Goal: Information Seeking & Learning: Learn about a topic

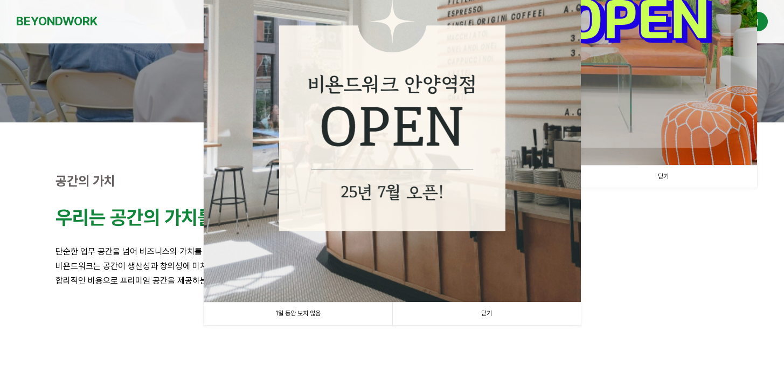
scroll to position [253, 0]
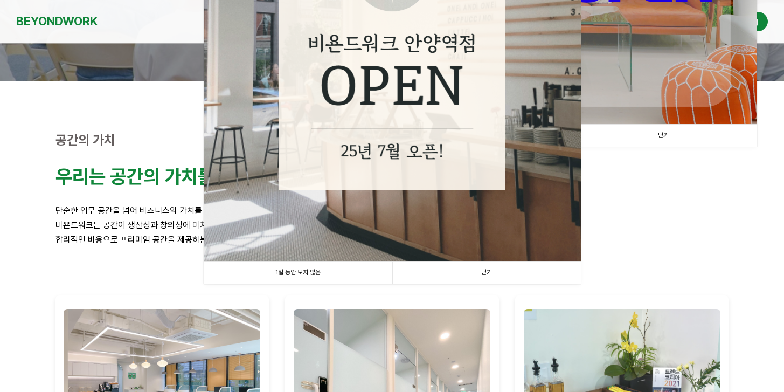
click at [334, 270] on link "1일 동안 보지 않음" at bounding box center [298, 272] width 189 height 22
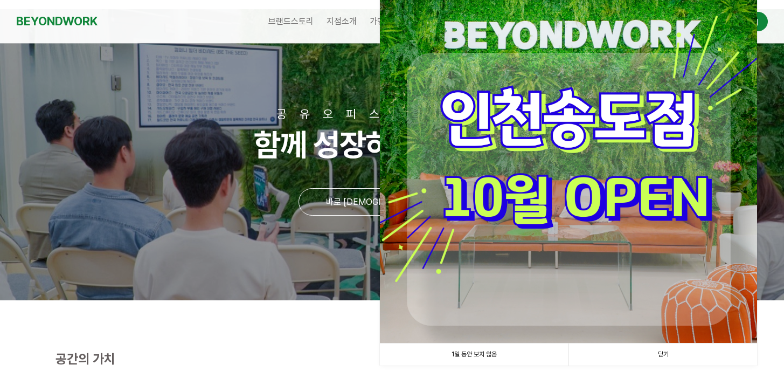
scroll to position [106, 0]
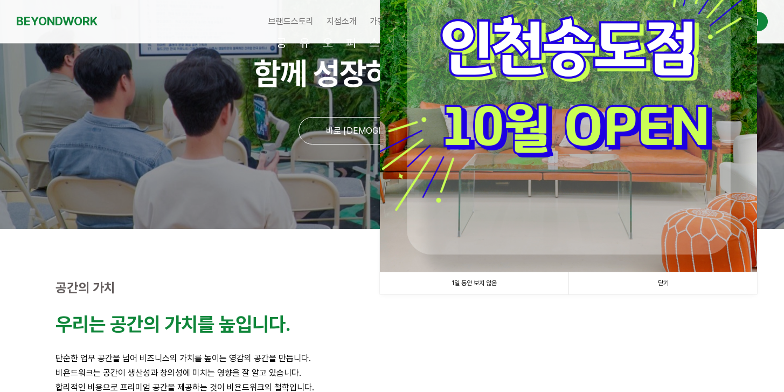
click at [490, 278] on link "1일 동안 보지 않음" at bounding box center [474, 283] width 189 height 22
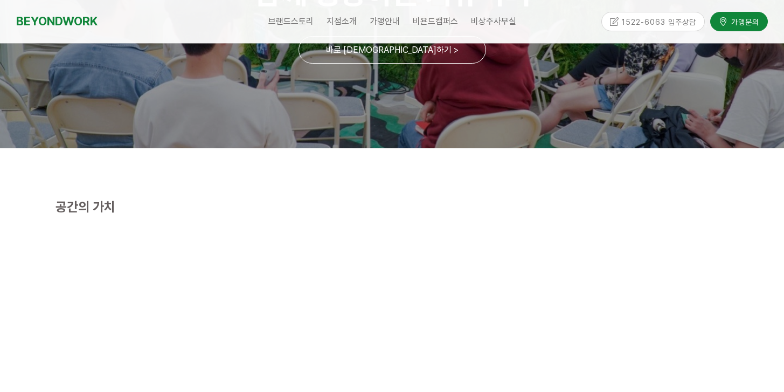
scroll to position [0, 0]
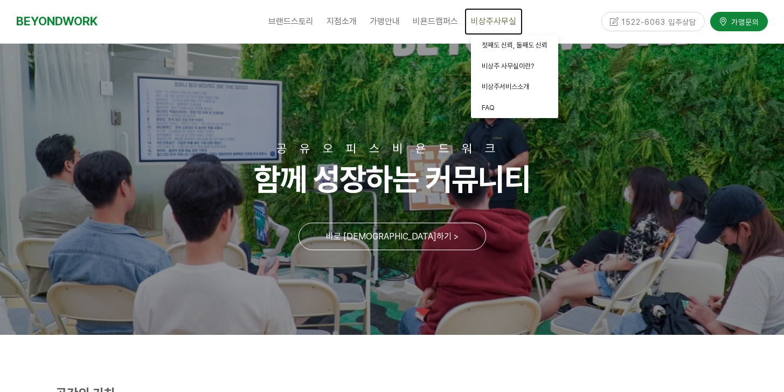
click at [497, 26] on span "비상주사무실" at bounding box center [493, 21] width 45 height 10
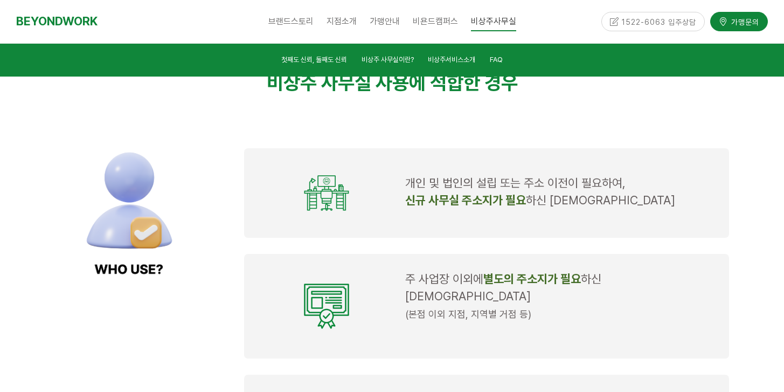
scroll to position [918, 0]
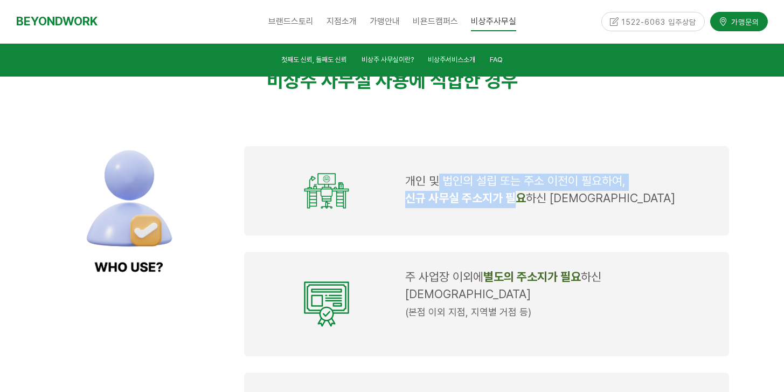
drag, startPoint x: 462, startPoint y: 183, endPoint x: 536, endPoint y: 211, distance: 79.2
click at [526, 207] on td "개인 및 법인의 설립 또는 주소 이전이 필요하여, 신규 사무실 주소지가 필요 하신 대표님" at bounding box center [561, 190] width 320 height 62
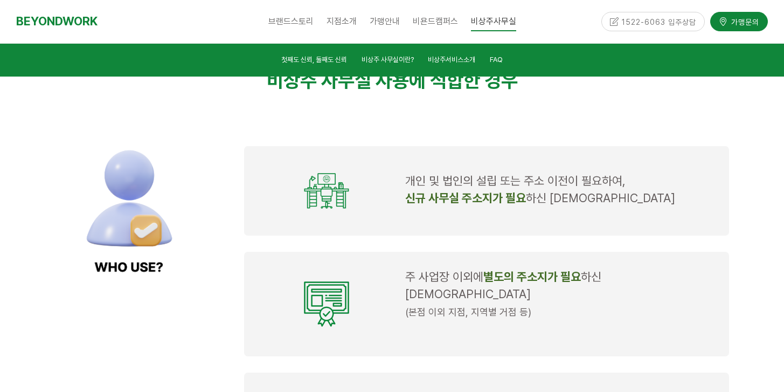
click at [507, 252] on div "주 사업장 이외에 별도의 주소지가 필요 하신 대표님 (본점 이외 지점, 지역별 거점 등)" at bounding box center [486, 304] width 485 height 104
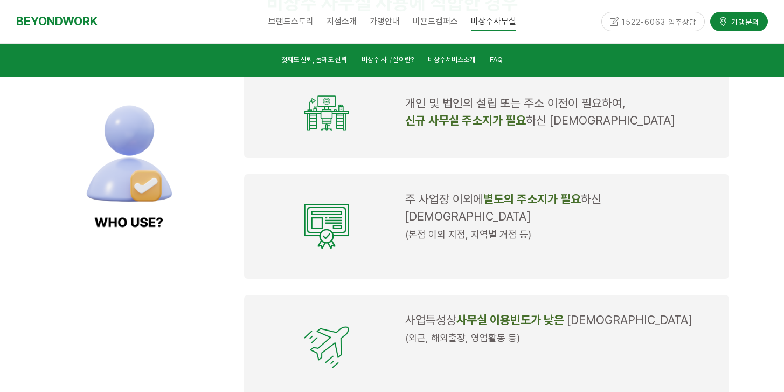
scroll to position [996, 0]
drag, startPoint x: 471, startPoint y: 208, endPoint x: 550, endPoint y: 236, distance: 83.5
click at [526, 229] on div "주 사업장 이외에 별도의 주소지가 필요 하신 대표님 (본점 이외 지점, 지역별 거점 등)" at bounding box center [486, 225] width 485 height 104
click at [511, 243] on p at bounding box center [560, 251] width 311 height 17
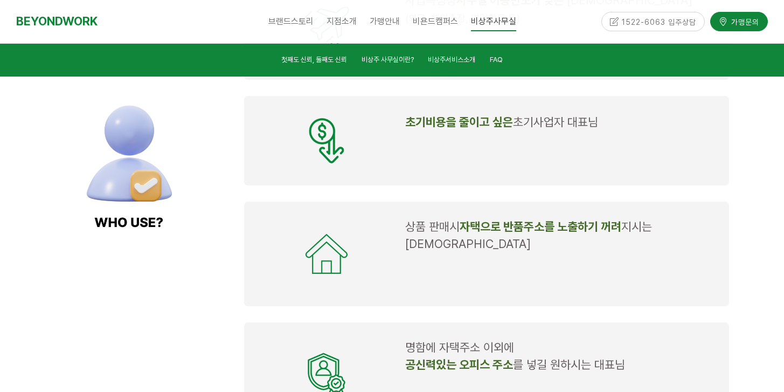
scroll to position [1315, 0]
drag, startPoint x: 423, startPoint y: 211, endPoint x: 571, endPoint y: 235, distance: 149.5
click at [527, 226] on td "상품 판매시 자택으로 반품주소를 노출하기 꺼려 지시는 대표님" at bounding box center [561, 253] width 320 height 78
click at [513, 253] on p at bounding box center [560, 261] width 311 height 17
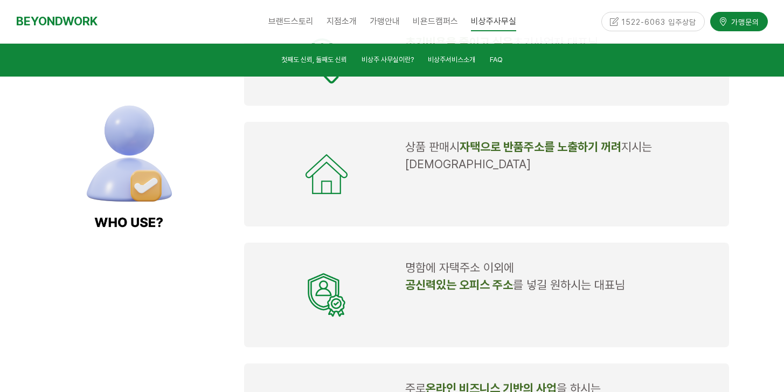
scroll to position [1397, 0]
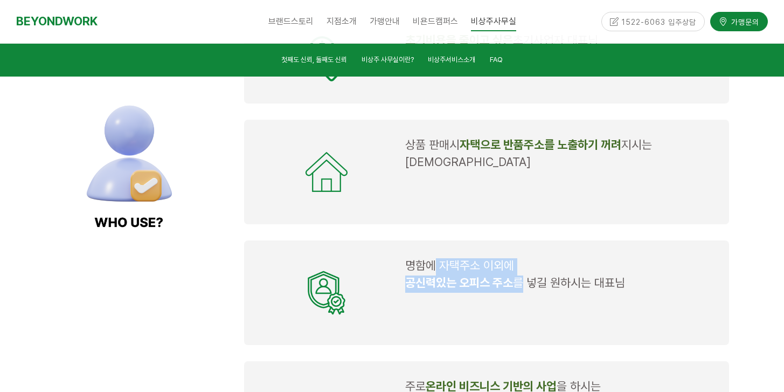
drag, startPoint x: 473, startPoint y: 248, endPoint x: 591, endPoint y: 272, distance: 120.4
click at [562, 267] on td "명함에 자택주소 이외에 공신력있는 오피스 주소 를 넣길 원하시는 대표님" at bounding box center [561, 293] width 320 height 78
click at [590, 292] on p at bounding box center [560, 300] width 311 height 17
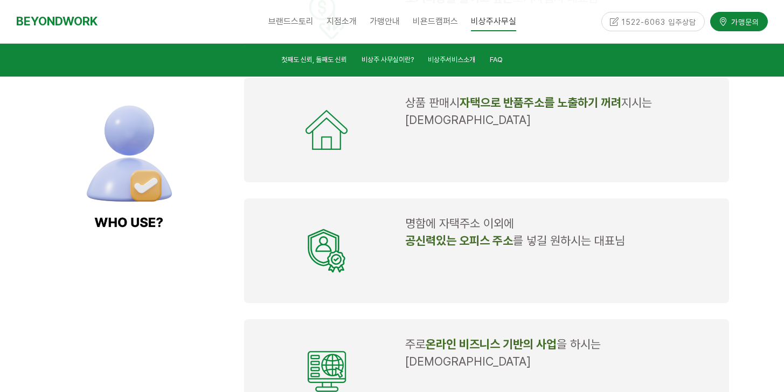
scroll to position [1500, 0]
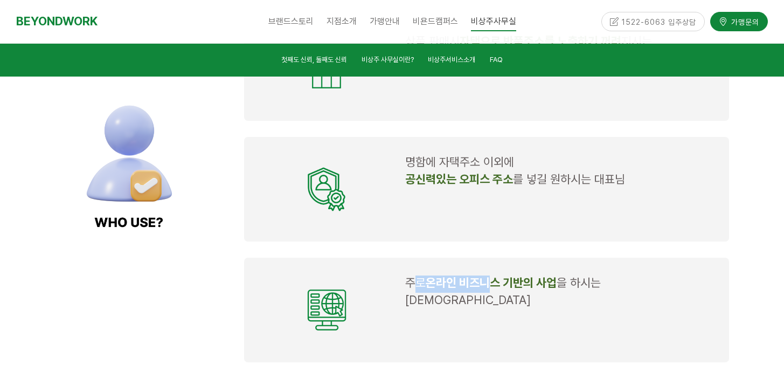
drag, startPoint x: 414, startPoint y: 251, endPoint x: 565, endPoint y: 263, distance: 151.8
click at [535, 275] on p "주로 온라인 비즈니스 기반의 사업 을 하시는 대표님" at bounding box center [560, 292] width 311 height 34
drag, startPoint x: 554, startPoint y: 266, endPoint x: 562, endPoint y: 266, distance: 8.1
click at [554, 310] on p at bounding box center [560, 318] width 311 height 17
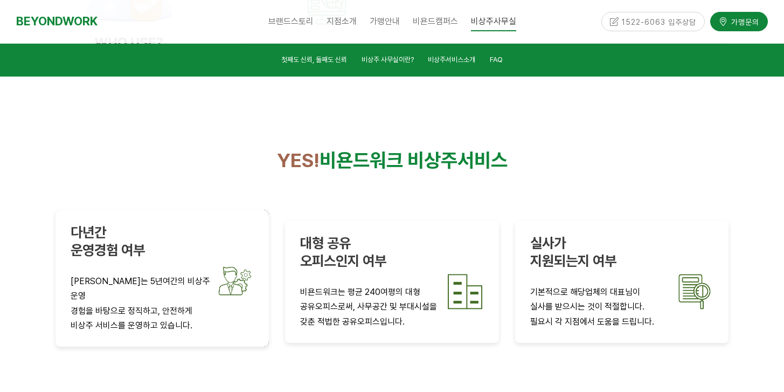
scroll to position [1806, 0]
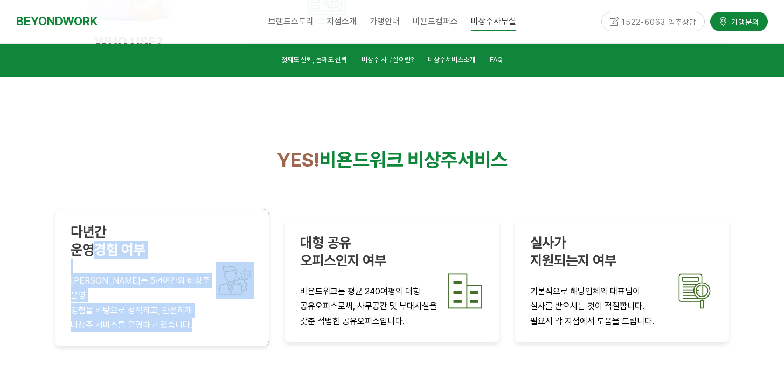
drag, startPoint x: 116, startPoint y: 219, endPoint x: 196, endPoint y: 283, distance: 102.4
click at [187, 277] on div "다년간 운영경험 여부 비욘드워크는 5년여간의 비상주 운영 경험을 바탕으로 정직하고, 안전하게 비상주 서비스를 운영하고 있습니다." at bounding box center [162, 277] width 214 height 137
click at [168, 317] on p "비상주 서비스를 운영하고 있습니다." at bounding box center [163, 324] width 184 height 15
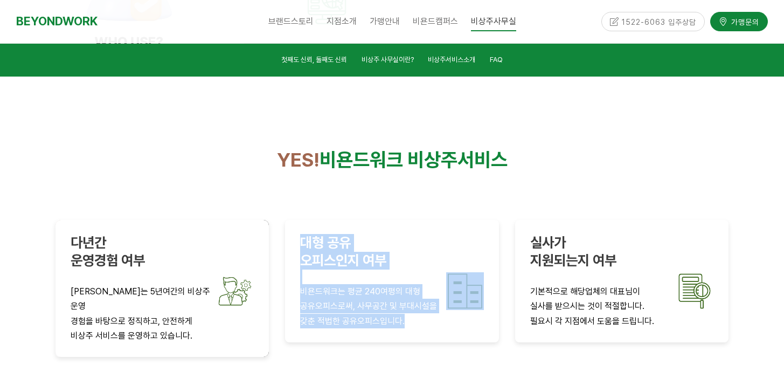
drag, startPoint x: 315, startPoint y: 200, endPoint x: 442, endPoint y: 286, distance: 153.3
click at [429, 282] on div "대형 공유 오피스인지 여부 비욘드워크는 평균 240여평의 대형 공유오피스로써, 사무공간 및 부대시설을 갖춘 적법한 공유오피스입니다." at bounding box center [392, 281] width 214 height 122
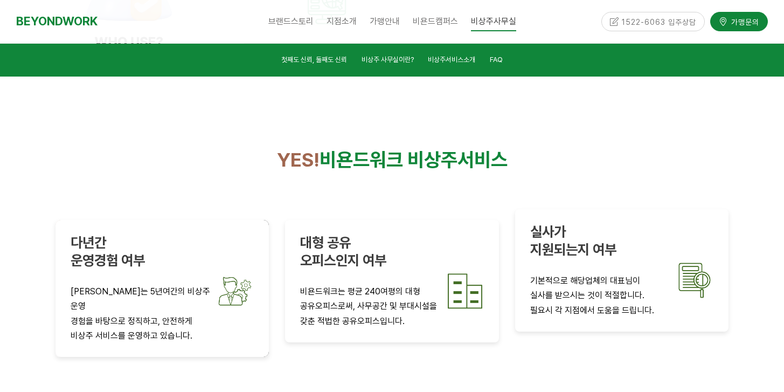
click at [563, 288] on p "실사를 받으시는 것이 적절합니다." at bounding box center [622, 295] width 184 height 15
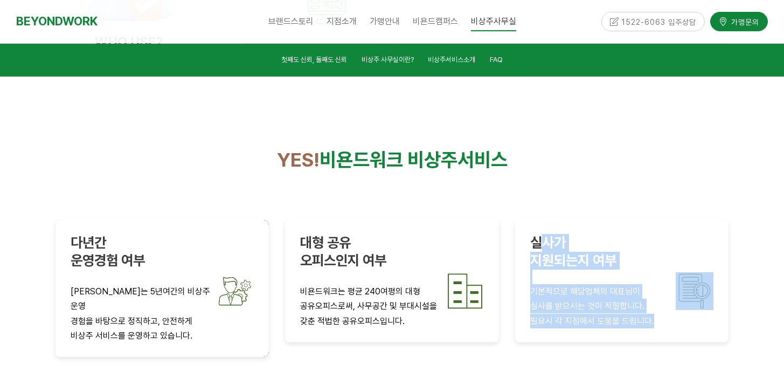
drag, startPoint x: 562, startPoint y: 213, endPoint x: 637, endPoint y: 288, distance: 106.3
click at [629, 278] on div "실사가 지원되는지 여부 기본적으로 해당업체의 대표님이 실사를 받으시는 것이 적절합니다. 필요시 각 지점에서 도움을 드립니다." at bounding box center [622, 281] width 214 height 122
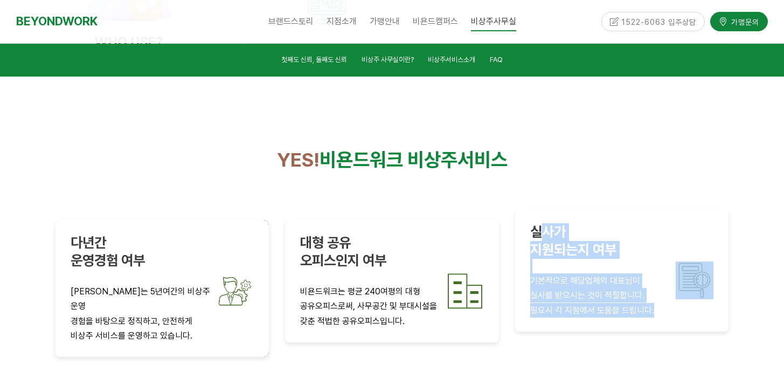
click at [585, 303] on p "필요시 각 지점에서 도움을 드립니다." at bounding box center [622, 310] width 184 height 15
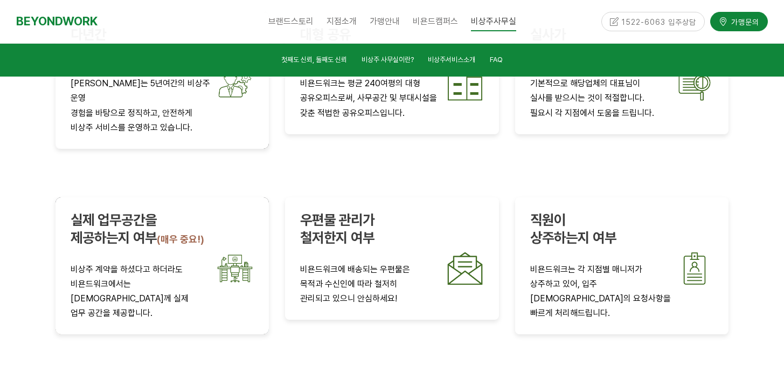
scroll to position [2019, 0]
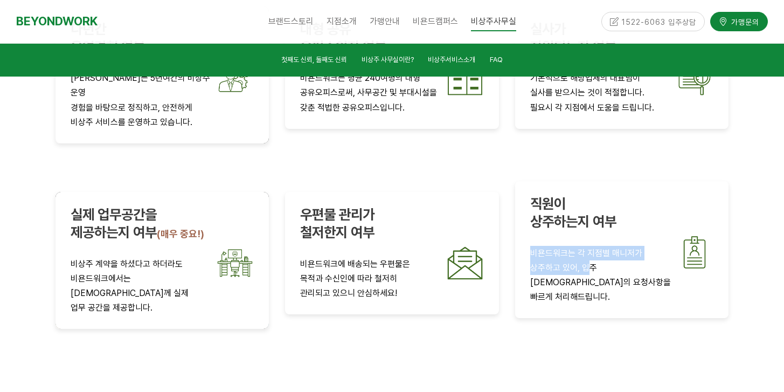
drag, startPoint x: 531, startPoint y: 188, endPoint x: 602, endPoint y: 209, distance: 74.6
click at [600, 208] on div "직원이 상주하는지 여부 비욘드워크는 각 지점별 매니저가 상주하고 있어, 입주 대표님의 요청사항을 빠르게 처리해드립니다." at bounding box center [622, 249] width 184 height 109
click at [624, 289] on p "빠르게 처리해드립니다." at bounding box center [622, 296] width 184 height 15
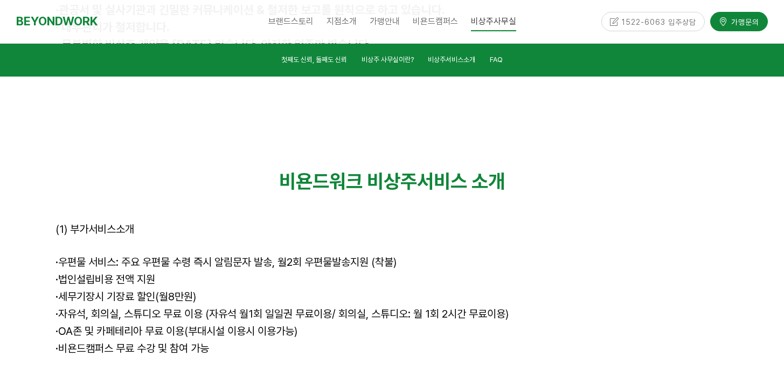
scroll to position [3007, 0]
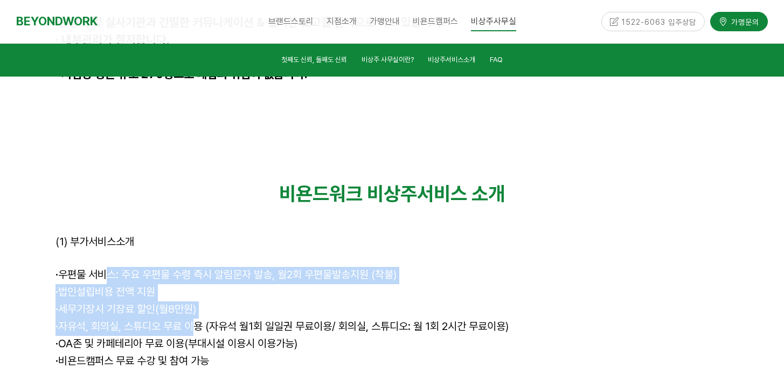
drag, startPoint x: 100, startPoint y: 158, endPoint x: 202, endPoint y: 201, distance: 110.5
click at [200, 199] on div "비욘드워크 비상주서비스 소개 (1) 부가서비스소개 · 우편물 서비스: 주요 우편물 수령 즉시 알림문자 발송, 월2회 우편물발송지원 (착불) ·…" at bounding box center [391, 302] width 673 height 240
click at [202, 319] on span "· 자유석, 회의실, 스튜디오 무료 이용 (자유석 월1회 일일권 무료이용/ 회의실, 스튜디오: 월 1회 2시간 무료이용)" at bounding box center [281, 325] width 453 height 13
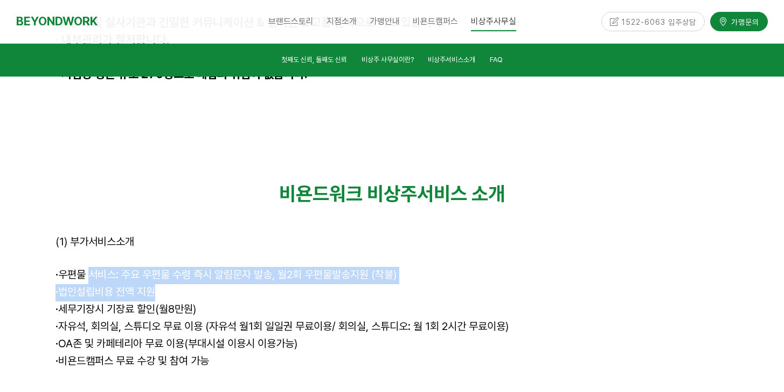
drag, startPoint x: 126, startPoint y: 168, endPoint x: 178, endPoint y: 198, distance: 59.9
click at [161, 186] on div "비욘드워크 비상주서비스 소개 (1) 부가서비스소개 · 우편물 서비스: 주요 우편물 수령 즉시 알림문자 발송, 월2회 우편물발송지원 (착불) ·…" at bounding box center [391, 302] width 673 height 240
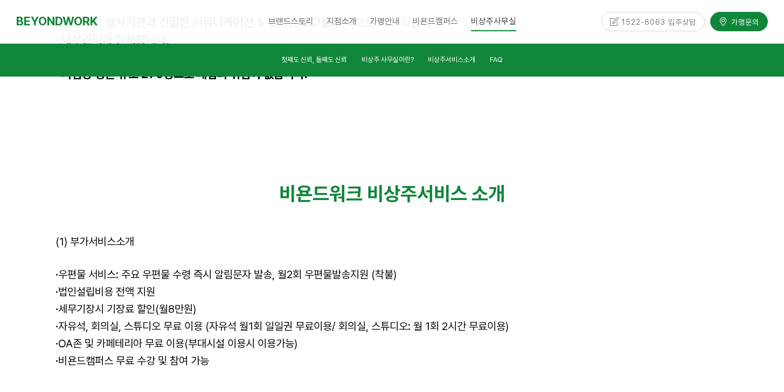
click at [178, 319] on span "· 자유석, 회의실, 스튜디오 무료 이용 (자유석 월1회 일일권 무료이용/ 회의실, 스튜디오: 월 1회 2시간 무료이용)" at bounding box center [281, 325] width 453 height 13
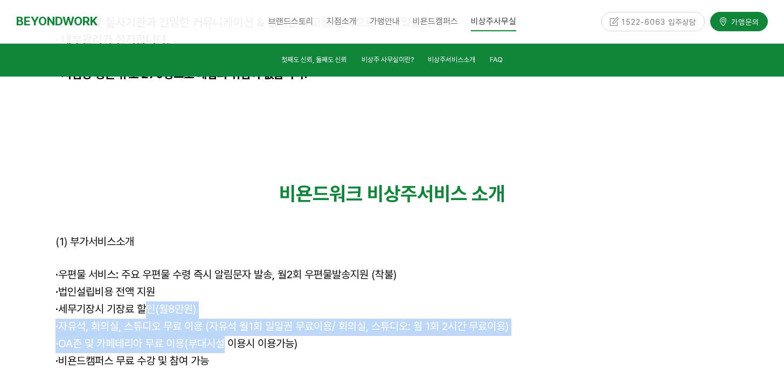
drag, startPoint x: 210, startPoint y: 226, endPoint x: 84, endPoint y: 163, distance: 140.9
click at [90, 182] on div "비욘드워크 비상주서비스 소개 (1) 부가서비스소개 · 우편물 서비스: 주요 우편물 수령 즉시 알림문자 발송, 월2회 우편물발송지원 (착불) ·…" at bounding box center [391, 302] width 673 height 240
click at [153, 318] on p "· 자유석, 회의실, 스튜디오 무료 이용 (자유석 월1회 일일권 무료이용/ 회의실, 스튜디오: 월 1회 2시간 무료이용)" at bounding box center [391, 326] width 673 height 17
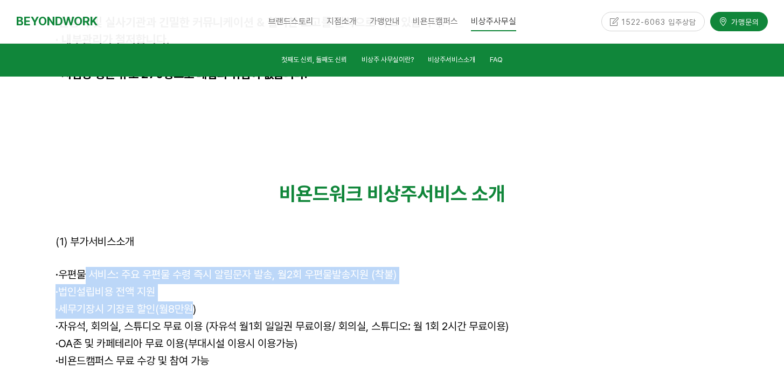
drag, startPoint x: 81, startPoint y: 151, endPoint x: 208, endPoint y: 203, distance: 136.5
click at [196, 197] on div "비욘드워크 비상주서비스 소개 (1) 부가서비스소개 · 우편물 서비스: 주요 우편물 수령 즉시 알림문자 발송, 월2회 우편물발송지원 (착불) ·…" at bounding box center [391, 302] width 673 height 240
click at [138, 284] on p "· 법인설립비용 전액 지원" at bounding box center [391, 292] width 673 height 17
drag, startPoint x: 54, startPoint y: 152, endPoint x: 237, endPoint y: 183, distance: 185.7
click at [249, 183] on div "비욘드워크 비상주서비스 소개 (1) 부가서비스소개 · 우편물 서비스: 주요 우편물 수령 즉시 알림문자 발송, 월2회 우편물발송지원 (착불) ·…" at bounding box center [391, 302] width 689 height 256
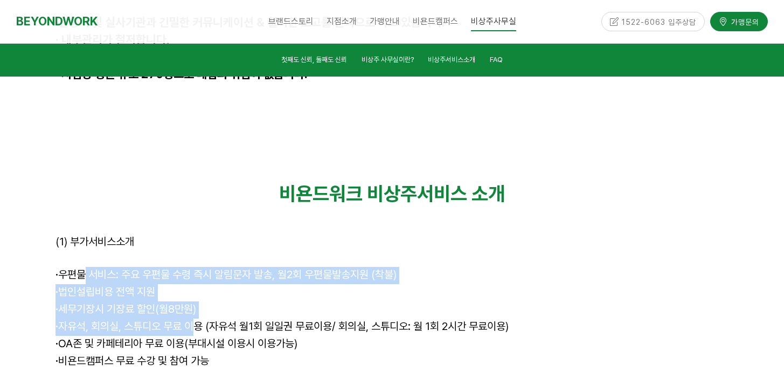
click at [114, 285] on span "· 법인설립비용 전액 지원" at bounding box center [105, 291] width 100 height 13
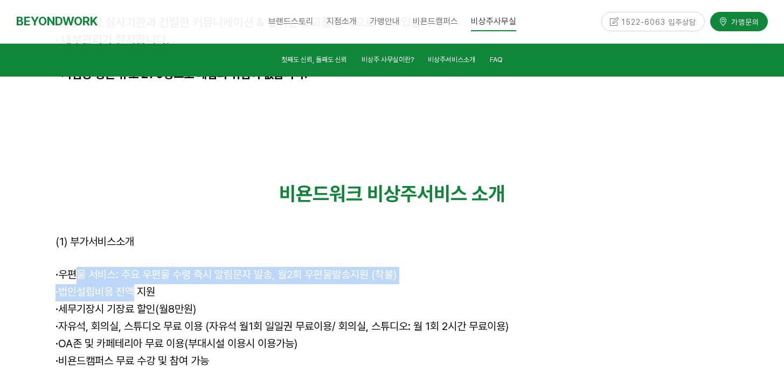
drag, startPoint x: 71, startPoint y: 159, endPoint x: 163, endPoint y: 194, distance: 98.0
click at [159, 192] on div "비욘드워크 비상주서비스 소개 (1) 부가서비스소개 · 우편물 서비스: 주요 우편물 수령 즉시 알림문자 발송, 월2회 우편물발송지원 (착불) ·…" at bounding box center [391, 302] width 673 height 240
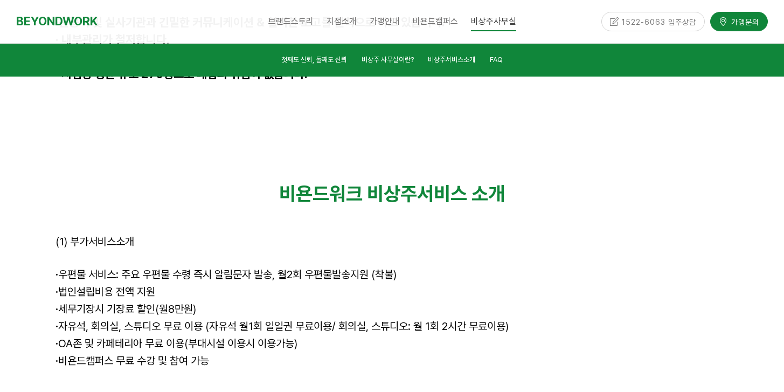
click at [169, 301] on p "· 세무기장시 기장료 할인(월8만원)" at bounding box center [391, 309] width 673 height 17
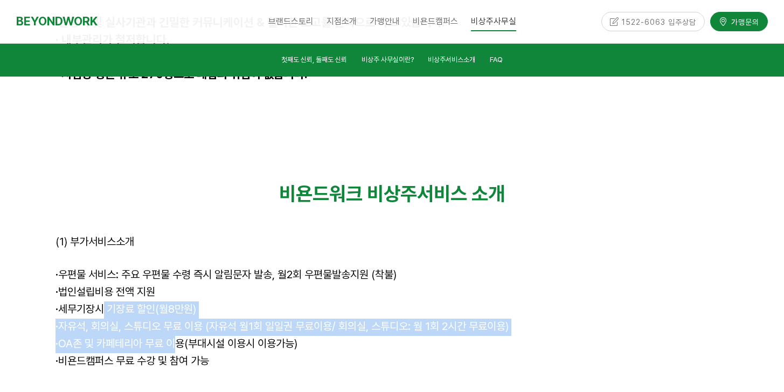
drag, startPoint x: 102, startPoint y: 189, endPoint x: 196, endPoint y: 228, distance: 101.6
click at [182, 222] on div "비욘드워크 비상주서비스 소개 (1) 부가서비스소개 · 우편물 서비스: 주요 우편물 수령 즉시 알림문자 발송, 월2회 우편물발송지원 (착불) ·…" at bounding box center [391, 302] width 673 height 240
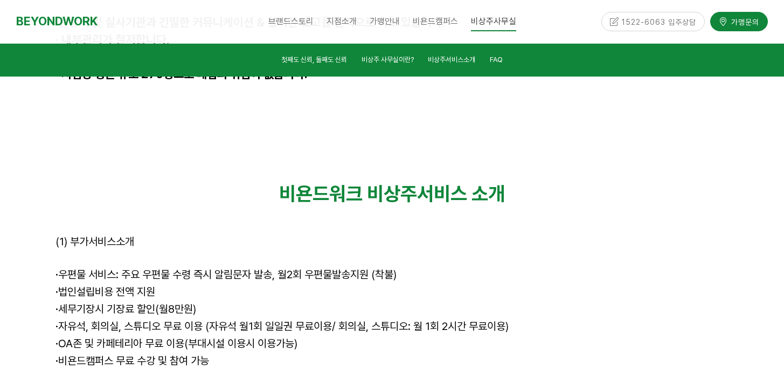
click at [203, 336] on p "· OA존 및 카페테리아 무료 이용(부대시설 이용시 이용가능)" at bounding box center [391, 344] width 673 height 17
drag, startPoint x: 240, startPoint y: 241, endPoint x: 163, endPoint y: 190, distance: 92.5
click at [163, 191] on div "비욘드워크 비상주서비스 소개 (1) 부가서비스소개 · 우편물 서비스: 주요 우편물 수령 즉시 알림문자 발송, 월2회 우편물발송지원 (착불) ·…" at bounding box center [391, 302] width 673 height 240
click at [228, 353] on p "· 비욘드캠퍼스 무료 수강 및 참여 가능" at bounding box center [391, 361] width 673 height 17
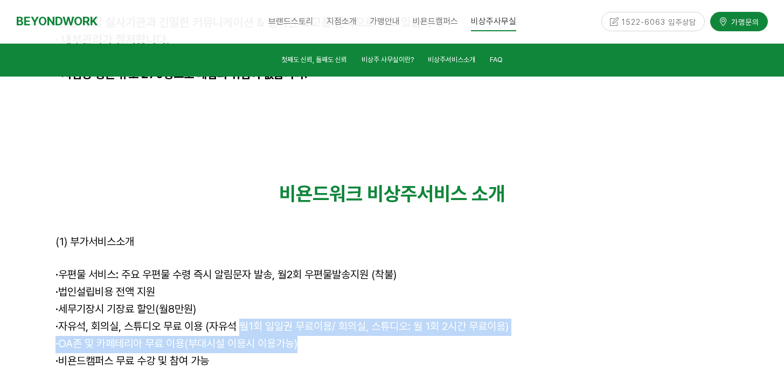
drag, startPoint x: 268, startPoint y: 208, endPoint x: 316, endPoint y: 227, distance: 52.0
click at [301, 221] on div "비욘드워크 비상주서비스 소개 (1) 부가서비스소개 · 우편물 서비스: 주요 우편물 수령 즉시 알림문자 발송, 월2회 우편물발송지원 (착불) ·…" at bounding box center [391, 302] width 673 height 240
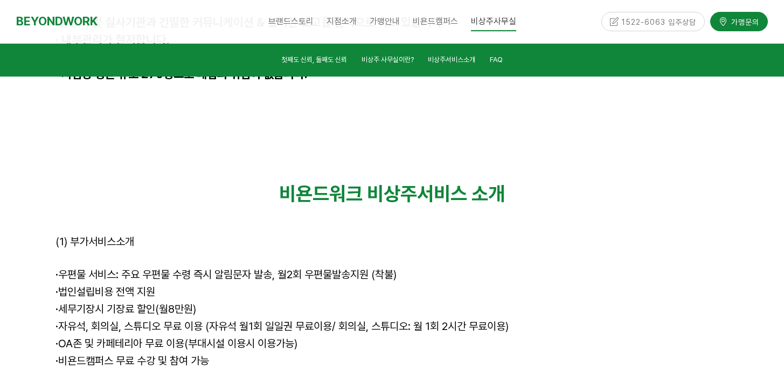
click at [316, 336] on p "· OA존 및 카페테리아 무료 이용(부대시설 이용시 이용가능)" at bounding box center [391, 344] width 673 height 17
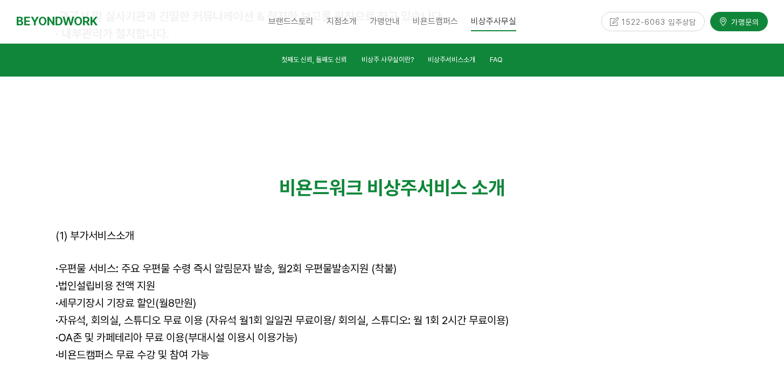
scroll to position [3014, 0]
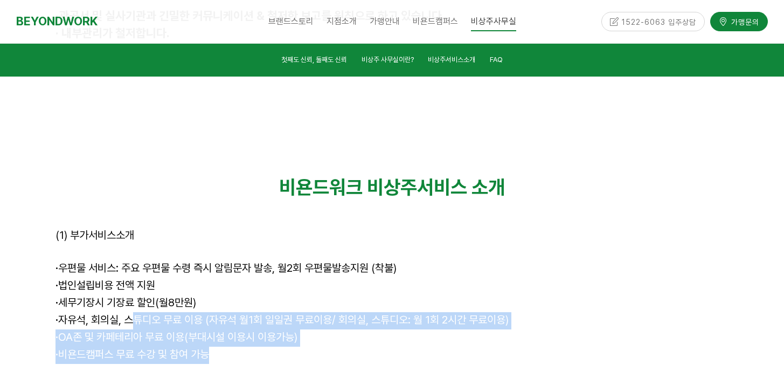
drag, startPoint x: 213, startPoint y: 234, endPoint x: 226, endPoint y: 236, distance: 13.1
click at [218, 234] on div "비욘드워크 비상주서비스 소개 (1) 부가서비스소개 · 우편물 서비스: 주요 우편물 수령 즉시 알림문자 발송, 월2회 우편물발송지원 (착불) ·…" at bounding box center [391, 296] width 673 height 240
click at [226, 346] on p "· 비욘드캠퍼스 무료 수강 및 참여 가능" at bounding box center [391, 354] width 673 height 17
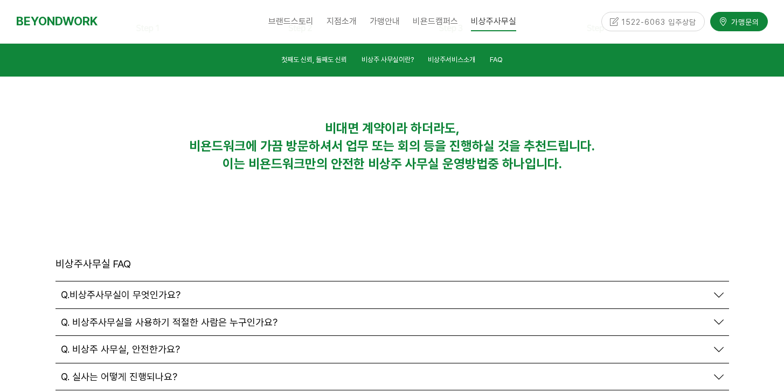
scroll to position [3690, 0]
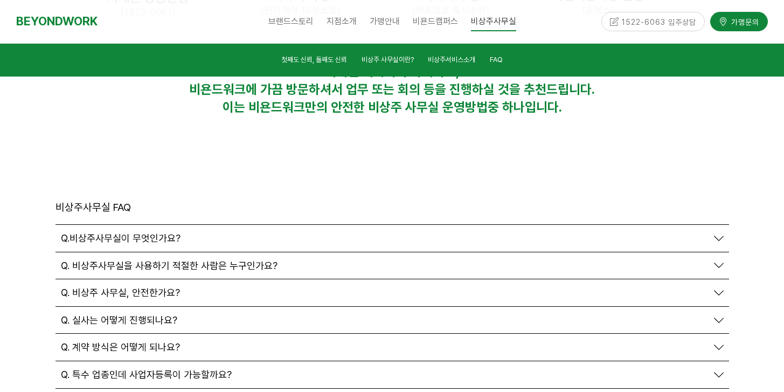
click at [203, 225] on div "Q.비상주사무실이 무엇인가요?" at bounding box center [391, 238] width 673 height 27
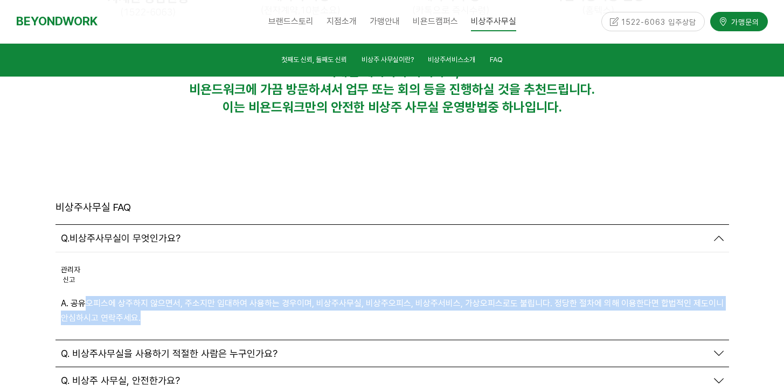
drag, startPoint x: 116, startPoint y: 184, endPoint x: 199, endPoint y: 212, distance: 87.5
click at [186, 252] on div "관리자 신고 신고 A. 공유오피스에 상주하지 않으면서, 주소지만 임대하여 사용하는 경우이며, 비상주사무실, 비상주오피스, 비상주서비스, 가상오…" at bounding box center [391, 295] width 673 height 87
click at [191, 252] on div "관리자 신고 신고 A. 공유오피스에 상주하지 않으면서, 주소지만 임대하여 사용하는 경우이며, 비상주사무실, 비상주오피스, 비상주서비스, 가상오…" at bounding box center [391, 295] width 673 height 87
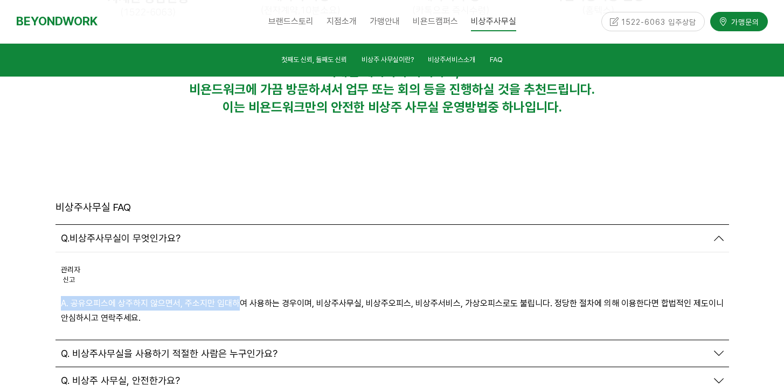
click at [275, 252] on div "관리자 신고 신고 A. 공유오피스에 상주하지 않으면서, 주소지만 임대하여 사용하는 경우이며, 비상주사무실, 비상주오피스, 비상주서비스, 가상오…" at bounding box center [391, 295] width 673 height 87
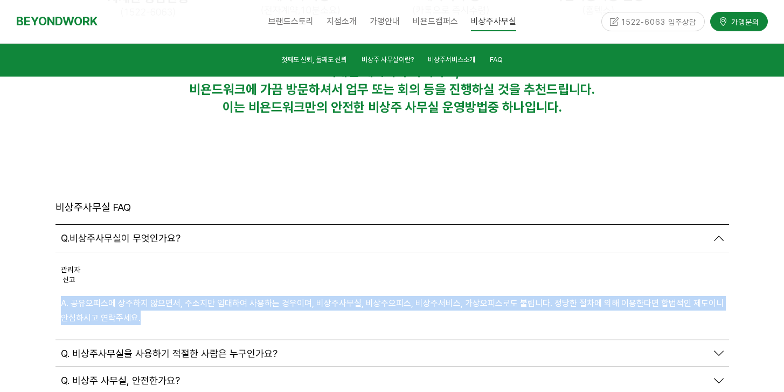
click at [286, 296] on p "A. 공유오피스에 상주하지 않으면서, 주소지만 임대하여 사용하는 경우이며, 비상주사무실, 비상주오피스, 비상주서비스, 가상오피스로도 불립니다.…" at bounding box center [392, 310] width 662 height 29
drag, startPoint x: 289, startPoint y: 201, endPoint x: 181, endPoint y: 167, distance: 113.4
click at [170, 252] on div "관리자 신고 신고 A. 공유오피스에 상주하지 않으면서, 주소지만 임대하여 사용하는 경우이며, 비상주사무실, 비상주오피스, 비상주서비스, 가상오…" at bounding box center [391, 295] width 673 height 87
click at [257, 296] on p "A. 공유오피스에 상주하지 않으면서, 주소지만 임대하여 사용하는 경우이며, 비상주사무실, 비상주오피스, 비상주서비스, 가상오피스로도 불립니다.…" at bounding box center [392, 310] width 662 height 29
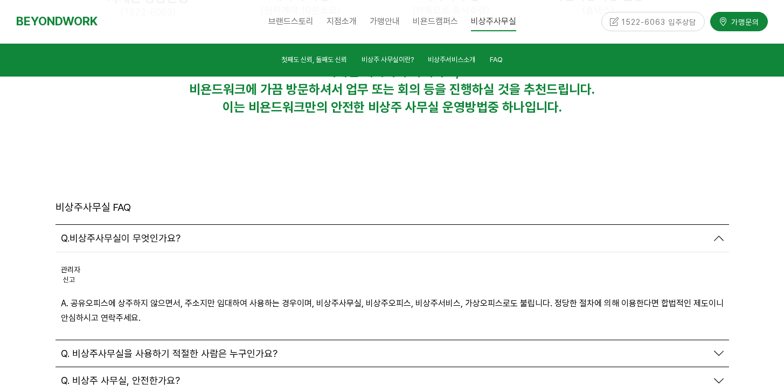
click at [194, 347] on span "Q. 비상주사무실을 사용하기 적절한 사람은 누구인가요?" at bounding box center [169, 353] width 217 height 12
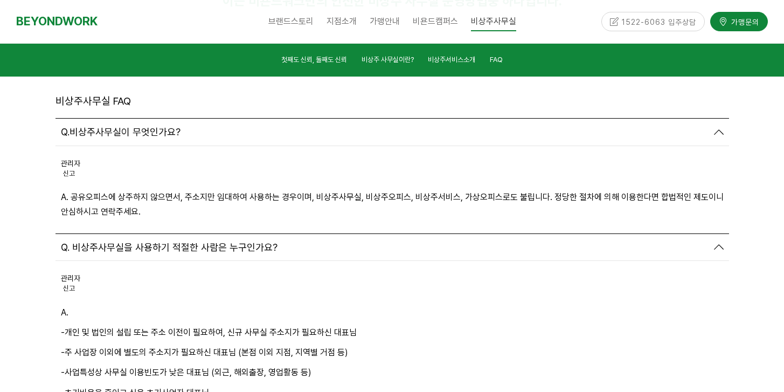
scroll to position [3798, 0]
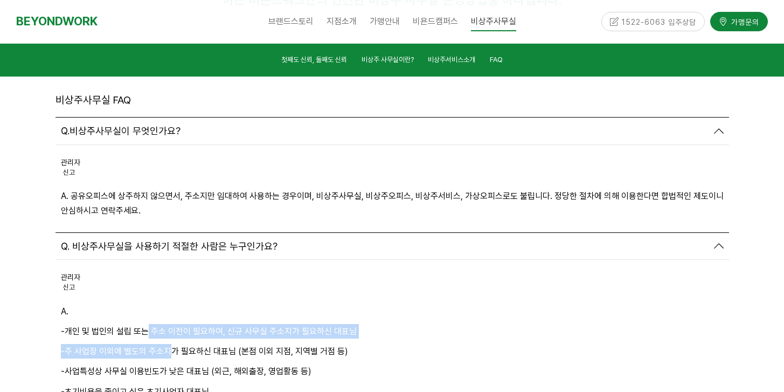
drag, startPoint x: 147, startPoint y: 212, endPoint x: 210, endPoint y: 256, distance: 76.9
click at [204, 304] on div "A. -개인 및 법인의 설립 또는 주소 이전이 필요하여, 신규 사무실 주소지가 필요하신 대표님 -주 사업장 이외에 별도의 주소지가 필요하신 대…" at bounding box center [392, 381] width 662 height 155
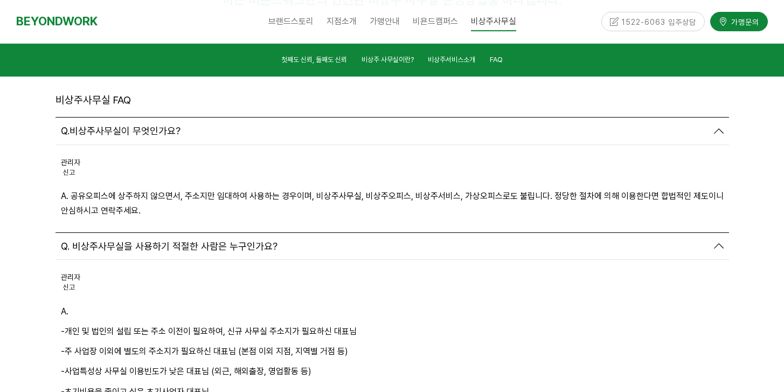
click at [218, 384] on p "-초기비용을 줄이고 싶은 초기사업자 대표님" at bounding box center [392, 391] width 662 height 15
drag, startPoint x: 237, startPoint y: 316, endPoint x: 148, endPoint y: 232, distance: 122.3
click at [177, 304] on div "A. -개인 및 법인의 설립 또는 주소 이전이 필요하여, 신규 사무실 주소지가 필요하신 대표님 -주 사업장 이외에 별도의 주소지가 필요하신 대…" at bounding box center [392, 381] width 662 height 155
click at [141, 344] on p "-주 사업장 이외에 별도의 주소지가 필요하신 대표님 (본점 이외 지점, 지역별 거점 등)" at bounding box center [392, 351] width 662 height 15
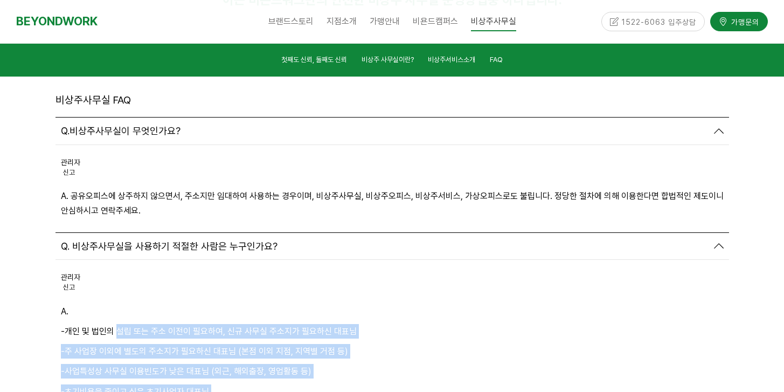
drag, startPoint x: 115, startPoint y: 217, endPoint x: 228, endPoint y: 307, distance: 144.9
click at [226, 304] on div "A. -개인 및 법인의 설립 또는 주소 이전이 필요하여, 신규 사무실 주소지가 필요하신 대표님 -주 사업장 이외에 별도의 주소지가 필요하신 대…" at bounding box center [392, 381] width 662 height 155
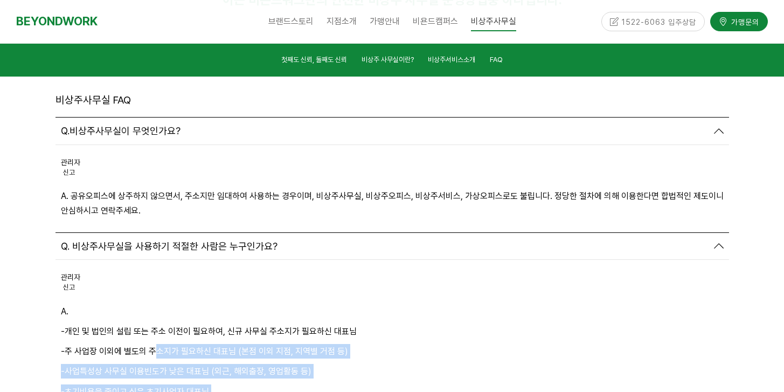
drag, startPoint x: 243, startPoint y: 328, endPoint x: 181, endPoint y: 256, distance: 95.5
click at [151, 304] on div "A. -개인 및 법인의 설립 또는 주소 이전이 필요하여, 신규 사무실 주소지가 필요하신 대표님 -주 사업장 이외에 별도의 주소지가 필요하신 대…" at bounding box center [392, 381] width 662 height 155
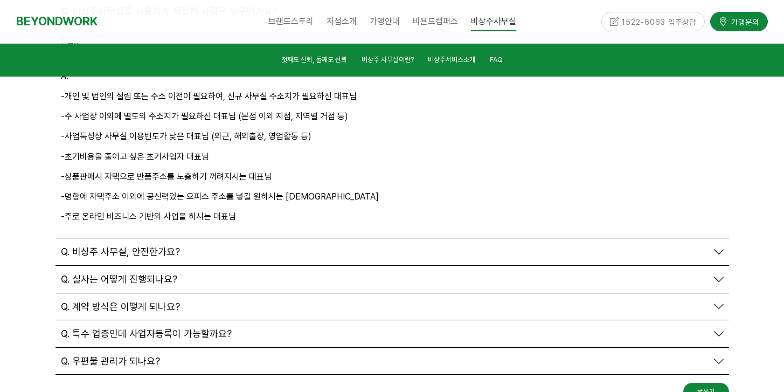
scroll to position [3970, 0]
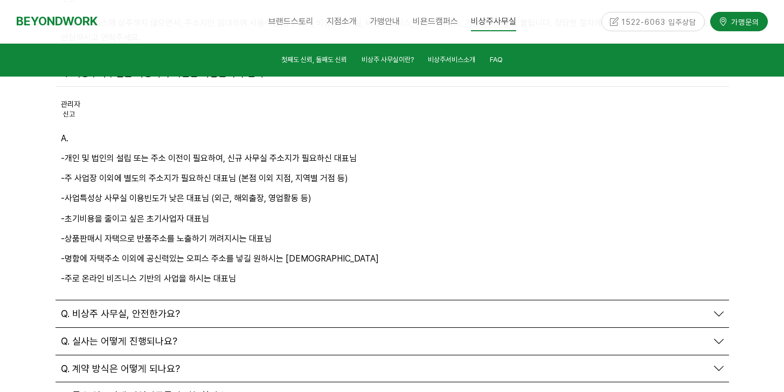
click at [164, 300] on div "Q. 비상주 사무실, 안전한가요?" at bounding box center [391, 313] width 673 height 27
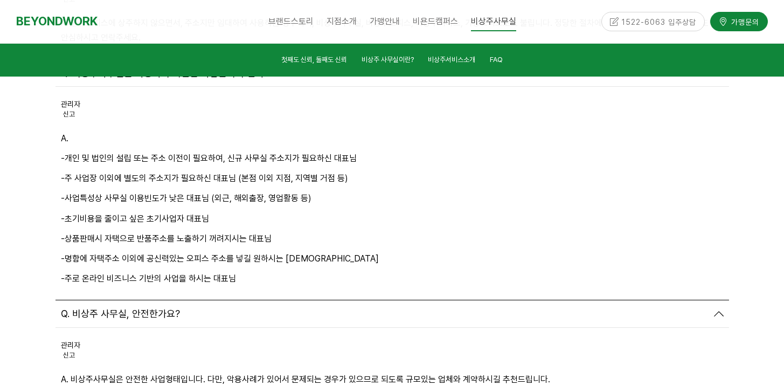
click at [187, 308] on div "Q. 비상주 사무실, 안전한가요?" at bounding box center [384, 314] width 646 height 12
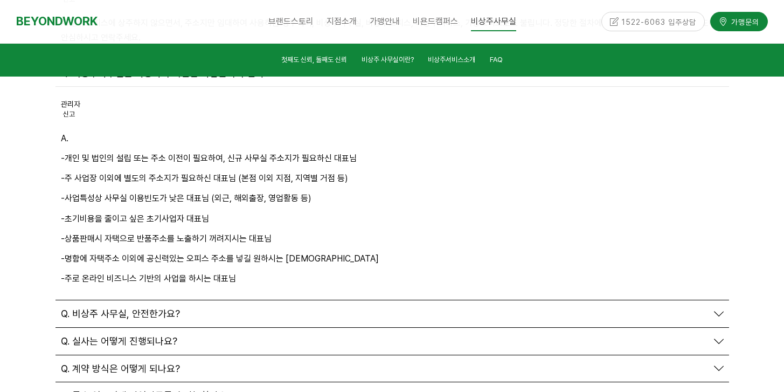
click at [197, 308] on div "Q. 비상주 사무실, 안전한가요?" at bounding box center [384, 314] width 646 height 12
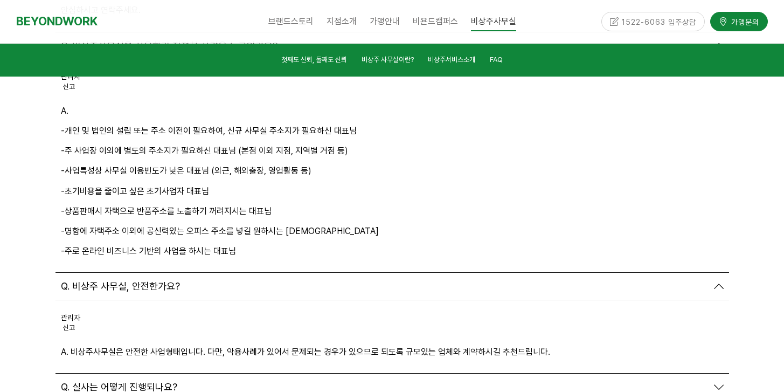
scroll to position [4001, 0]
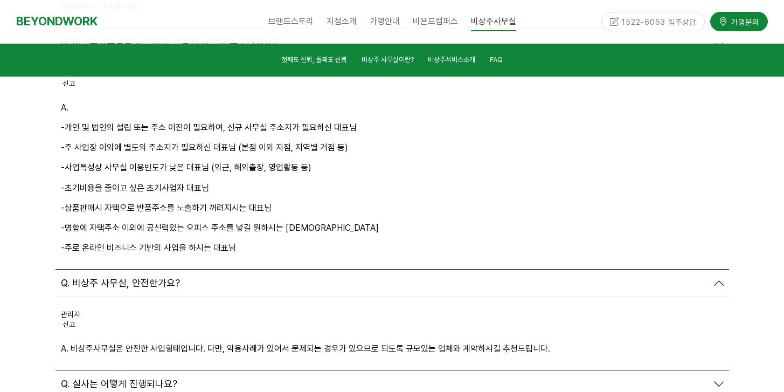
click at [217, 378] on div "Q. 실사는 어떻게 진행되나요?" at bounding box center [384, 384] width 646 height 12
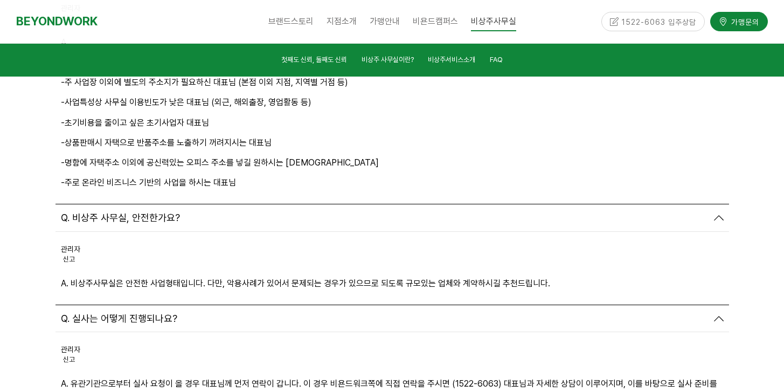
scroll to position [4216, 0]
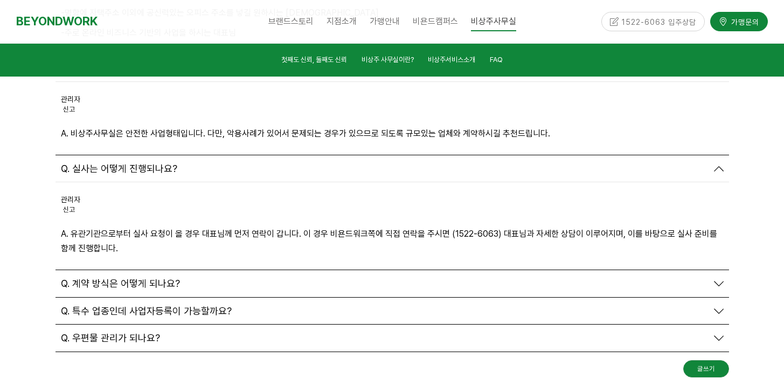
click at [183, 277] on div "Q. 계약 방식은 어떻게 되나요?" at bounding box center [384, 283] width 646 height 12
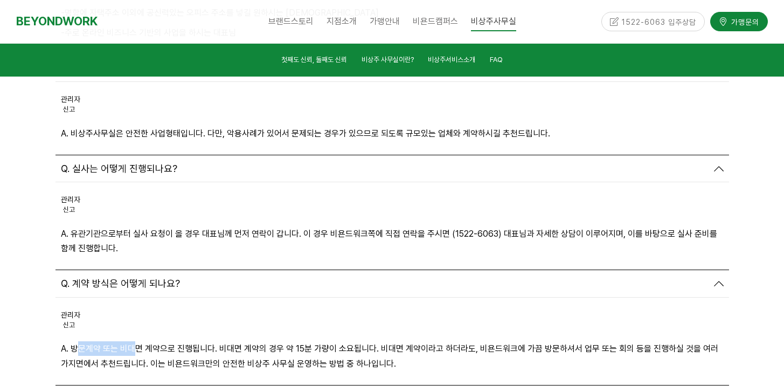
drag, startPoint x: 80, startPoint y: 233, endPoint x: 227, endPoint y: 238, distance: 146.6
click at [211, 341] on p "A. 방문계약 또는 비대면 계약으로 진행됩니다. 비대면 계약의 경우 약 15분 가량이 소요됩니다. 비대면 계약이라고 하더라도, 비욘드워크에 가…" at bounding box center [392, 355] width 662 height 29
click at [395, 341] on p "A. 방문계약 또는 비대면 계약으로 진행됩니다. 비대면 계약의 경우 약 15분 가량이 소요됩니다. 비대면 계약이라고 하더라도, 비욘드워크에 가…" at bounding box center [392, 355] width 662 height 29
drag, startPoint x: 360, startPoint y: 247, endPoint x: 160, endPoint y: 221, distance: 201.5
click at [242, 297] on div "관리자 신고 신고 A. 방문계약 또는 비대면 계약으로 진행됩니다. 비대면 계약의 경우 약 15분 가량이 소요됩니다. 비대면 계약이라고 하더라도…" at bounding box center [391, 340] width 673 height 87
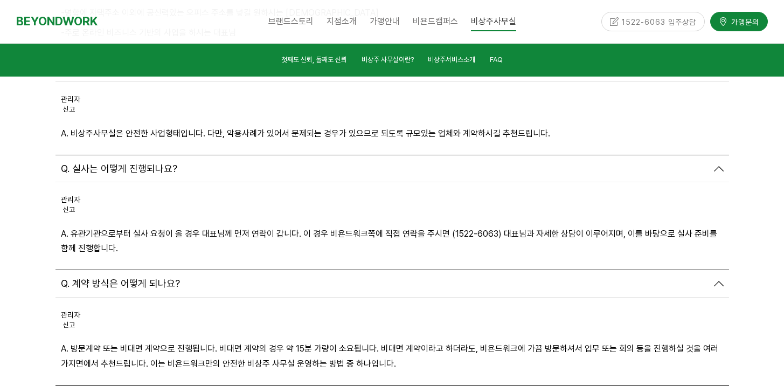
click at [62, 309] on div "관리자 신고 신고" at bounding box center [73, 325] width 25 height 32
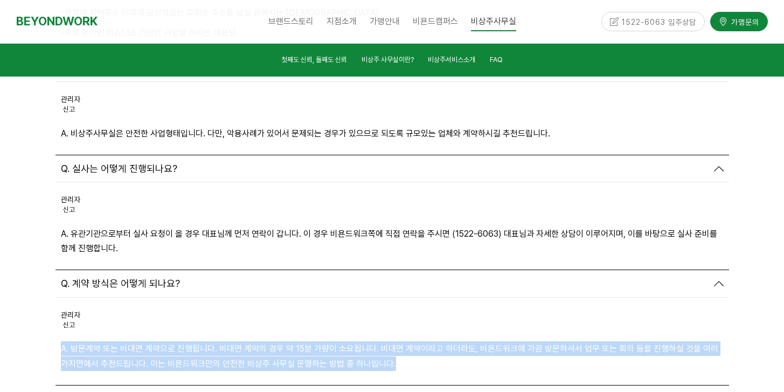
drag, startPoint x: 66, startPoint y: 227, endPoint x: 383, endPoint y: 250, distance: 318.6
click at [370, 297] on div "관리자 신고 신고 A. 방문계약 또는 비대면 계약으로 진행됩니다. 비대면 계약의 경우 약 15분 가량이 소요됩니다. 비대면 계약이라고 하더라도…" at bounding box center [391, 340] width 673 height 87
click at [395, 297] on div "관리자 신고 신고 A. 방문계약 또는 비대면 계약으로 진행됩니다. 비대면 계약의 경우 약 15분 가량이 소요됩니다. 비대면 계약이라고 하더라도…" at bounding box center [391, 340] width 673 height 87
drag, startPoint x: 404, startPoint y: 250, endPoint x: 242, endPoint y: 215, distance: 165.3
click at [242, 297] on div "관리자 신고 신고 A. 방문계약 또는 비대면 계약으로 진행됩니다. 비대면 계약의 경우 약 15분 가량이 소요됩니다. 비대면 계약이라고 하더라도…" at bounding box center [391, 340] width 673 height 87
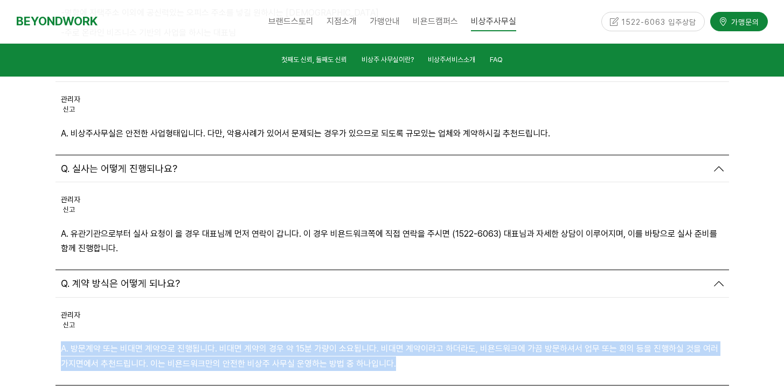
click at [305, 341] on p "A. 방문계약 또는 비대면 계약으로 진행됩니다. 비대면 계약의 경우 약 15분 가량이 소요됩니다. 비대면 계약이라고 하더라도, 비욘드워크에 가…" at bounding box center [392, 355] width 662 height 29
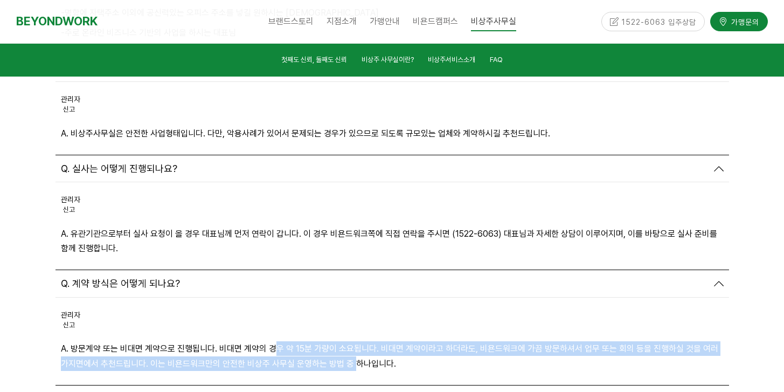
drag, startPoint x: 378, startPoint y: 249, endPoint x: 411, endPoint y: 254, distance: 33.3
click at [389, 297] on div "관리자 신고 신고 A. 방문계약 또는 비대면 계약으로 진행됩니다. 비대면 계약의 경우 약 15분 가량이 소요됩니다. 비대면 계약이라고 하더라도…" at bounding box center [391, 340] width 673 height 87
click at [411, 297] on div "관리자 신고 신고 A. 방문계약 또는 비대면 계약으로 진행됩니다. 비대면 계약의 경우 약 15분 가량이 소요됩니다. 비대면 계약이라고 하더라도…" at bounding box center [391, 340] width 673 height 87
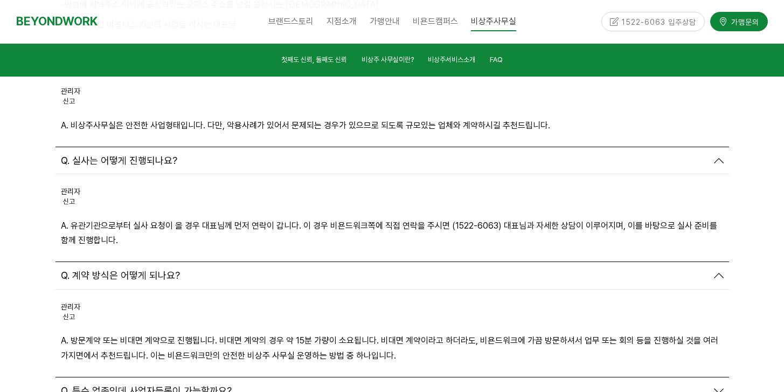
scroll to position [4232, 0]
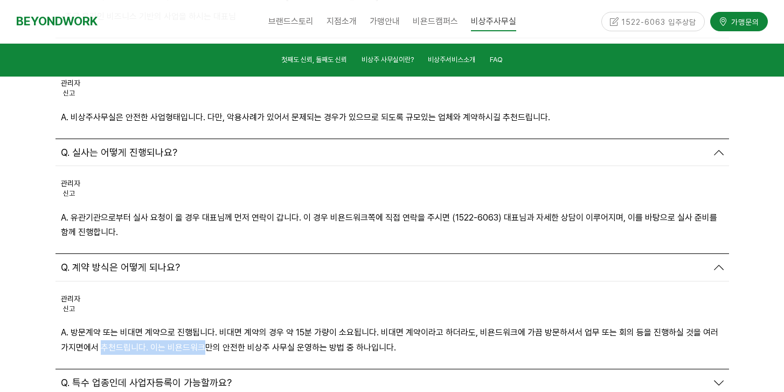
drag, startPoint x: 140, startPoint y: 225, endPoint x: 267, endPoint y: 233, distance: 126.9
click at [249, 325] on p "A. 방문계약 또는 비대면 계약으로 진행됩니다. 비대면 계약의 경우 약 15분 가량이 소요됩니다. 비대면 계약이라고 하더라도, 비욘드워크에 가…" at bounding box center [392, 339] width 662 height 29
click at [239, 325] on p "A. 방문계약 또는 비대면 계약으로 진행됩니다. 비대면 계약의 경우 약 15분 가량이 소요됩니다. 비대면 계약이라고 하더라도, 비욘드워크에 가…" at bounding box center [392, 339] width 662 height 29
click at [235, 376] on div "Q. 특수 업종인데 사업자등록이 가능할까요?" at bounding box center [384, 382] width 646 height 12
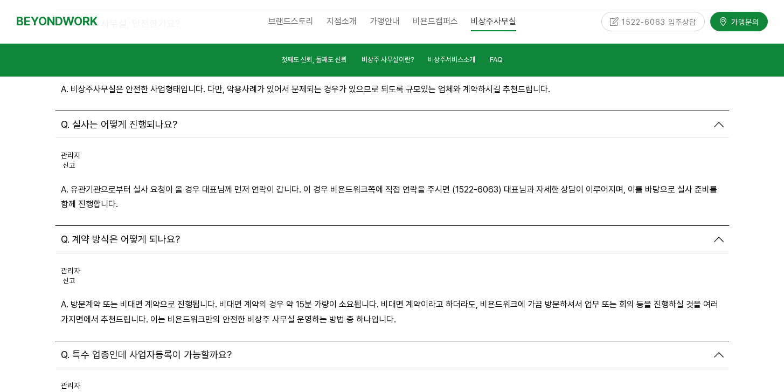
scroll to position [4263, 0]
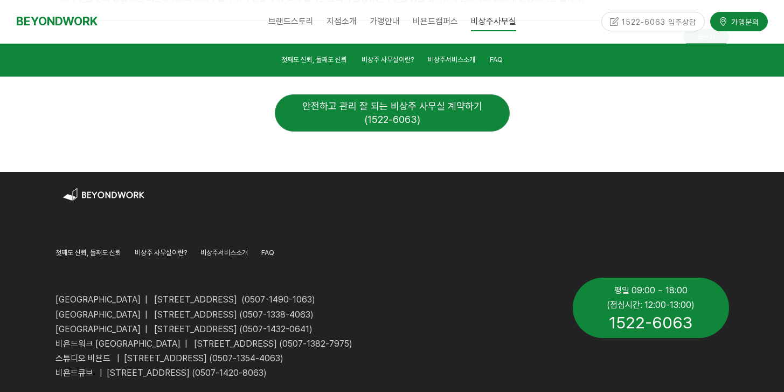
scroll to position [4788, 0]
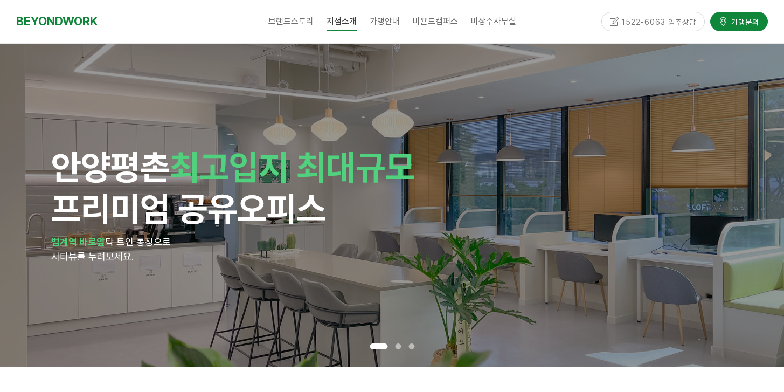
click at [372, 284] on div "안양 평촌 최고입지 최대규모 프리미엄 공유오피스 범계역 바로앞 탁 트인 통창으로 시티뷰를 누려보세요." at bounding box center [392, 205] width 682 height 323
click at [325, 278] on div "안양 평촌 최고입지 최대규모 프리미엄 공유오피스 범계역 바로앞 탁 트인 통창으로 시티뷰를 누려보세요." at bounding box center [392, 205] width 682 height 323
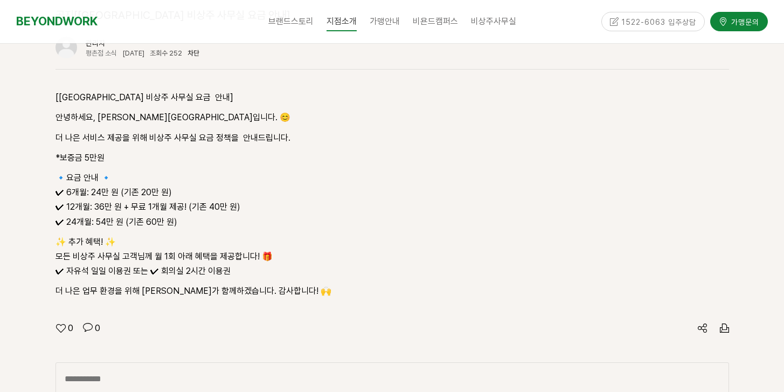
scroll to position [1384, 0]
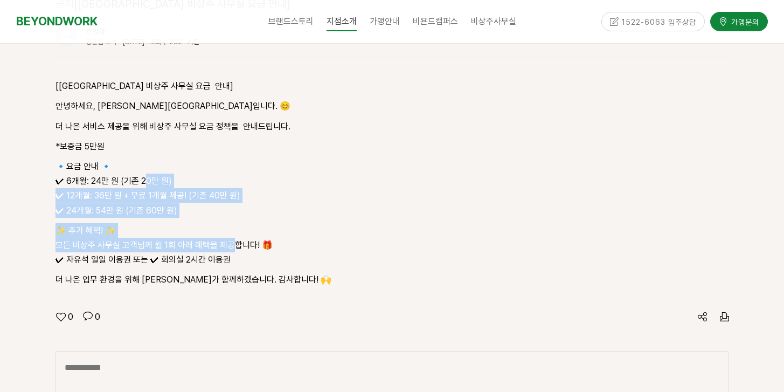
drag, startPoint x: 153, startPoint y: 144, endPoint x: 276, endPoint y: 224, distance: 146.4
click at [268, 220] on div "[[GEOGRAPHIC_DATA] 비상주 사무실 요금 안내] 안녕하세요, [GEOGRAPHIC_DATA]입니다. 😊 더 나은 서비스 제공을 위…" at bounding box center [391, 183] width 673 height 208
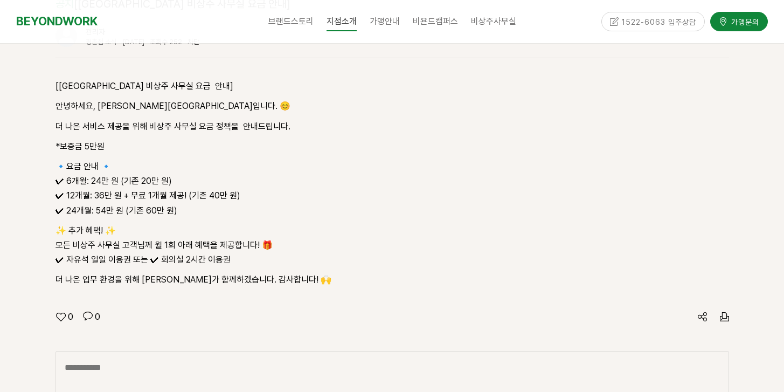
click at [272, 247] on div "[[GEOGRAPHIC_DATA] 비상주 사무실 요금 안내] 안녕하세요, [GEOGRAPHIC_DATA]입니다. 😊 더 나은 서비스 제공을 위…" at bounding box center [391, 181] width 673 height 246
click at [228, 175] on div "[[GEOGRAPHIC_DATA] 비상주 사무실 요금 안내] 안녕하세요, [GEOGRAPHIC_DATA]입니다. 😊 더 나은 서비스 제공을 위…" at bounding box center [391, 181] width 673 height 246
click at [217, 166] on p "🔹요금 안내 🔹 ✔ 6개월: 24만 원 (기존 20만 원) ✔ 12개월: 36만 원 + 무료 1개월 제공! (기존 40만 원) ✔ 24개월: …" at bounding box center [391, 188] width 673 height 59
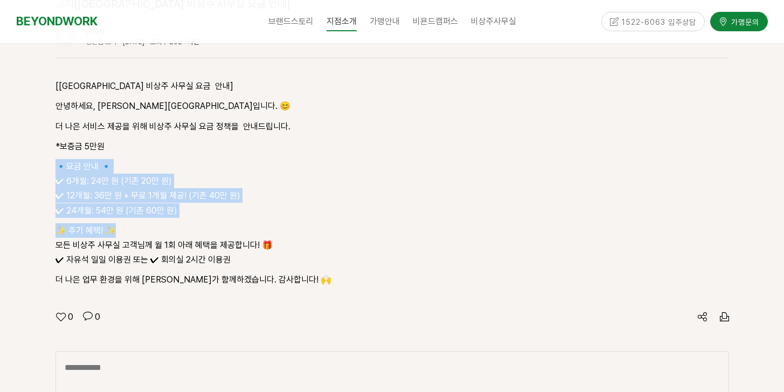
drag, startPoint x: 179, startPoint y: 144, endPoint x: 270, endPoint y: 214, distance: 114.8
click at [246, 199] on div "[[GEOGRAPHIC_DATA] 비상주 사무실 요금 안내] 안녕하세요, [GEOGRAPHIC_DATA]입니다. 😊 더 나은 서비스 제공을 위…" at bounding box center [391, 183] width 673 height 208
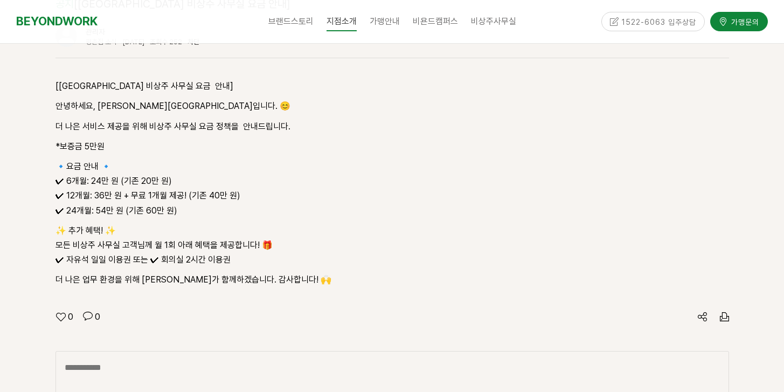
click at [369, 272] on p "더 나은 업무 환경을 위해 [PERSON_NAME]가 함께하겠습니다. 감사합니다! 🙌" at bounding box center [391, 279] width 673 height 15
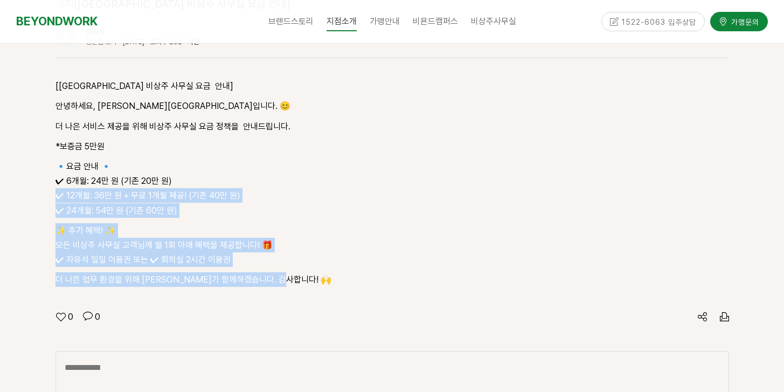
drag, startPoint x: 285, startPoint y: 182, endPoint x: 162, endPoint y: 104, distance: 146.2
click at [215, 134] on div "[[GEOGRAPHIC_DATA] 비상주 사무실 요금 안내] 안녕하세요, [GEOGRAPHIC_DATA]입니다. 😊 더 나은 서비스 제공을 위…" at bounding box center [391, 181] width 673 height 246
click at [218, 170] on p "🔹요금 안내 🔹 ✔ 6개월: 24만 원 (기존 20만 원) ✔ 12개월: 36만 원 + 무료 1개월 제공! (기존 40만 원) ✔ 24개월: …" at bounding box center [391, 188] width 673 height 59
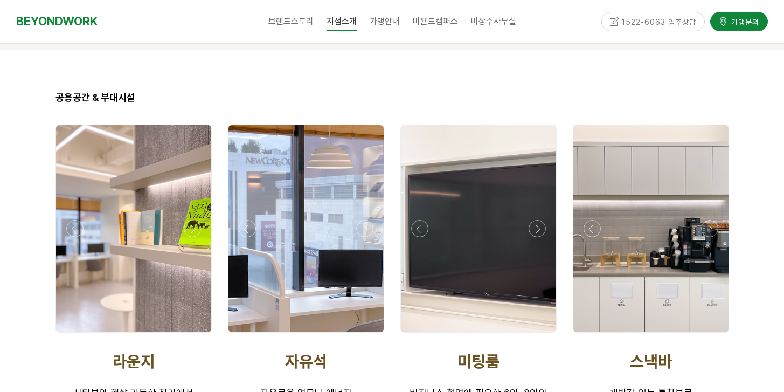
scroll to position [1944, 0]
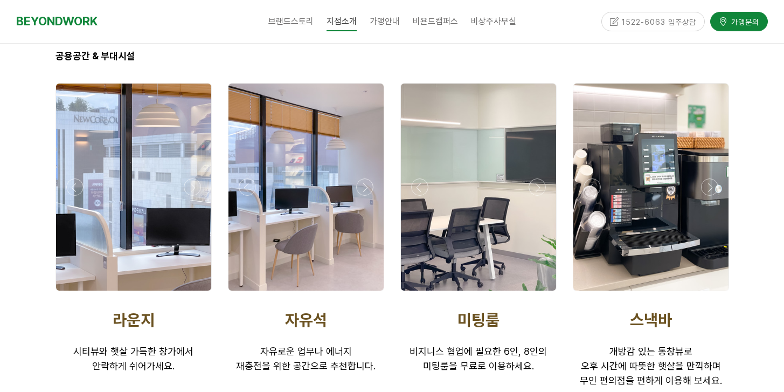
click at [197, 149] on div at bounding box center [133, 186] width 155 height 207
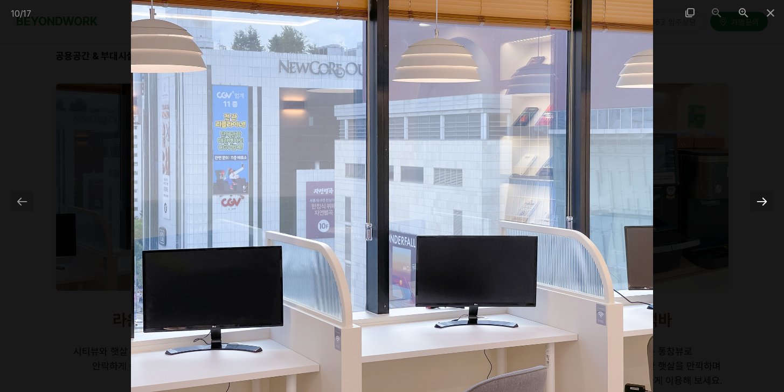
click at [752, 203] on div at bounding box center [761, 201] width 23 height 21
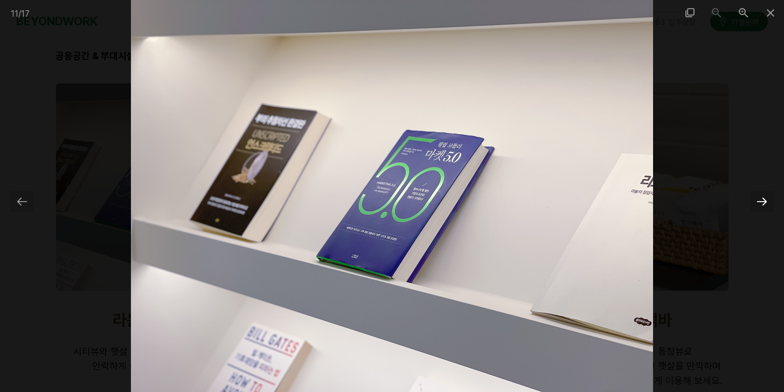
click at [758, 203] on div at bounding box center [761, 201] width 23 height 21
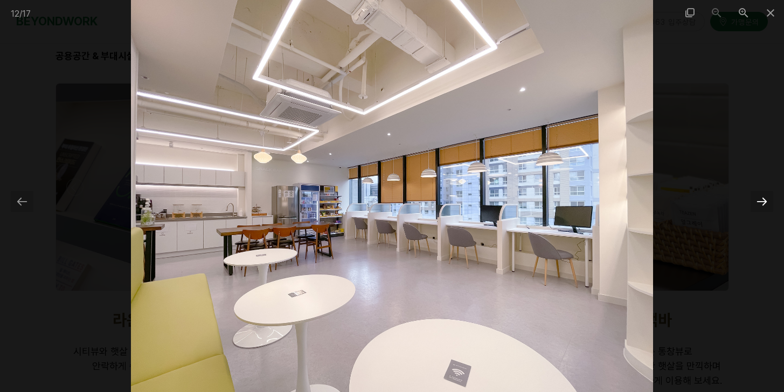
click at [758, 201] on div at bounding box center [761, 201] width 23 height 21
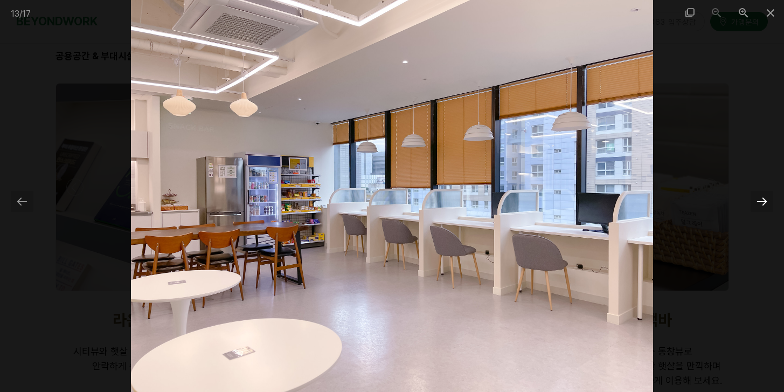
click at [758, 201] on div at bounding box center [761, 201] width 23 height 21
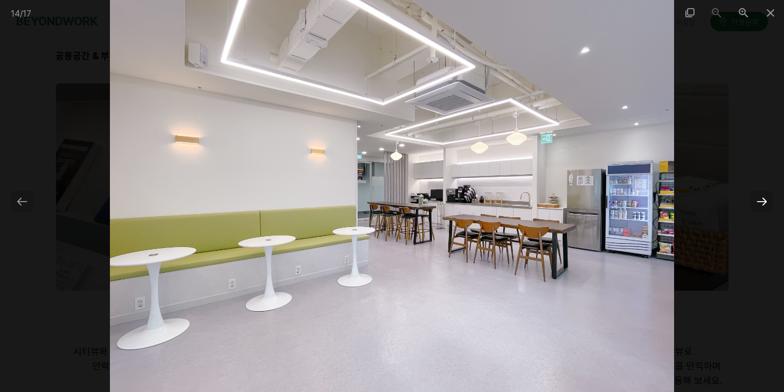
click at [758, 201] on div at bounding box center [761, 201] width 23 height 21
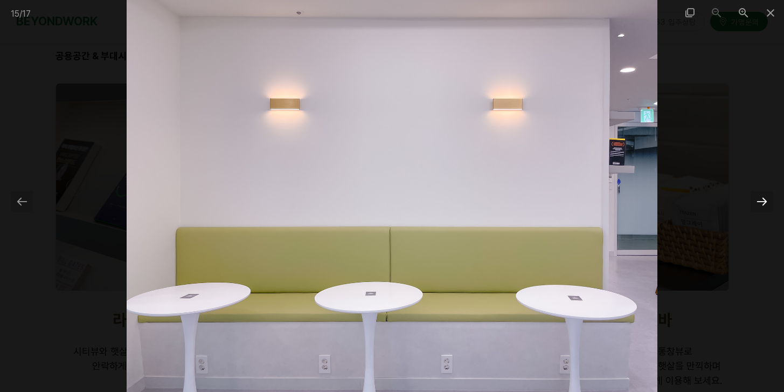
click at [758, 201] on div at bounding box center [761, 201] width 23 height 21
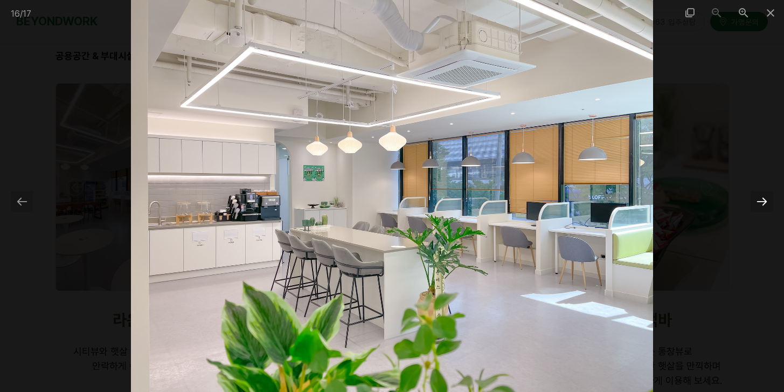
click at [758, 201] on div at bounding box center [761, 201] width 23 height 21
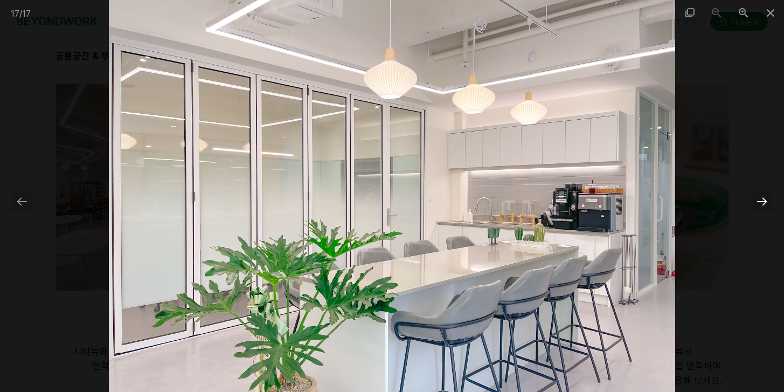
click at [760, 202] on div at bounding box center [761, 201] width 23 height 21
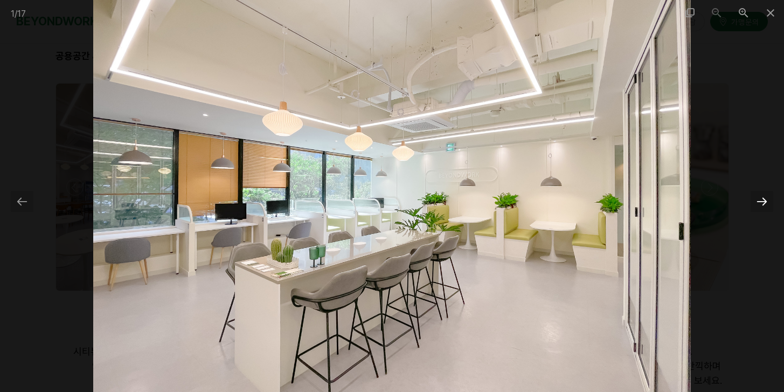
click at [760, 202] on div at bounding box center [761, 201] width 23 height 21
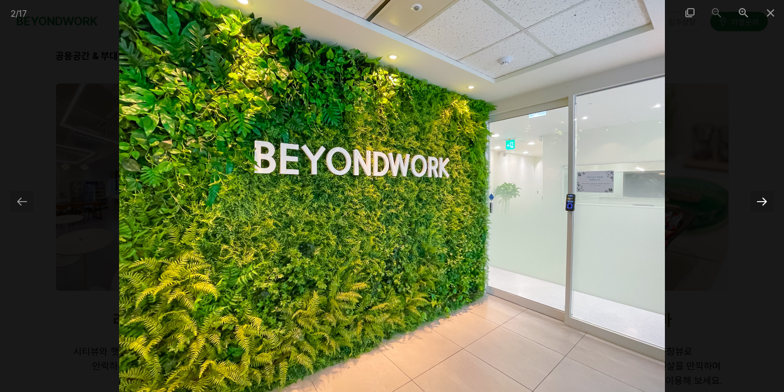
click at [760, 203] on div at bounding box center [761, 201] width 23 height 21
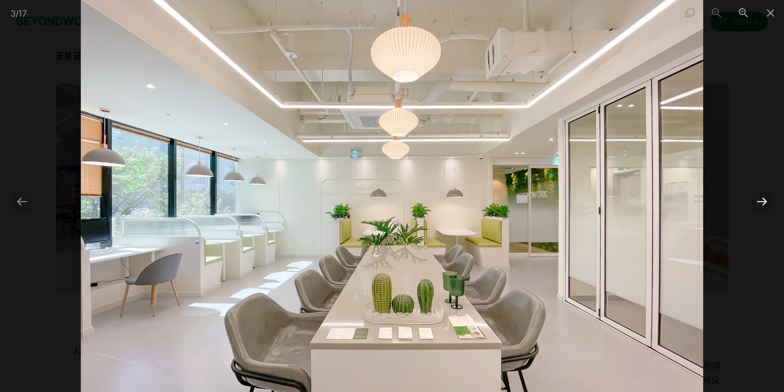
click at [760, 203] on div at bounding box center [761, 201] width 23 height 21
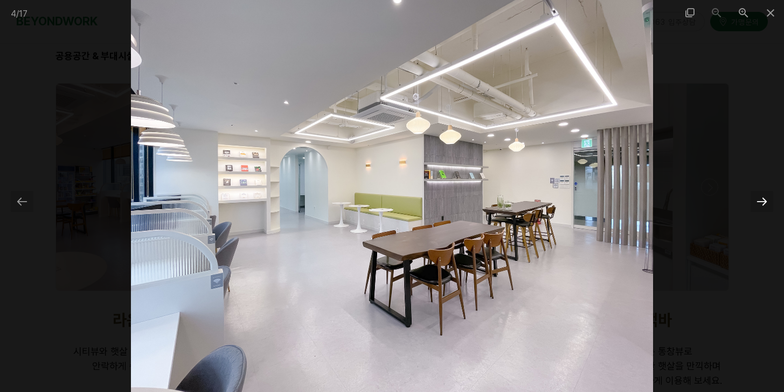
click at [760, 203] on div at bounding box center [761, 201] width 23 height 21
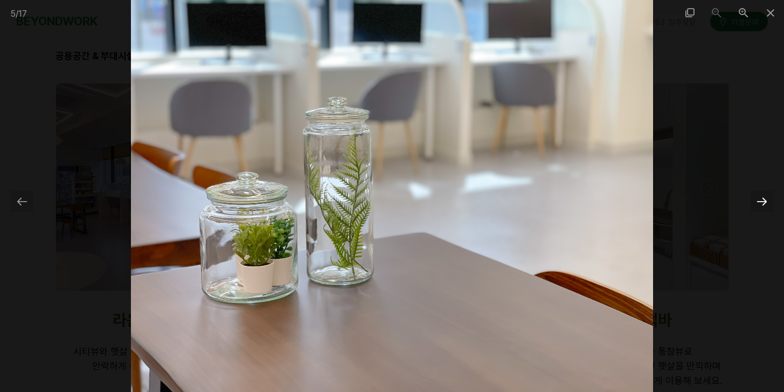
click at [759, 203] on div at bounding box center [761, 201] width 23 height 21
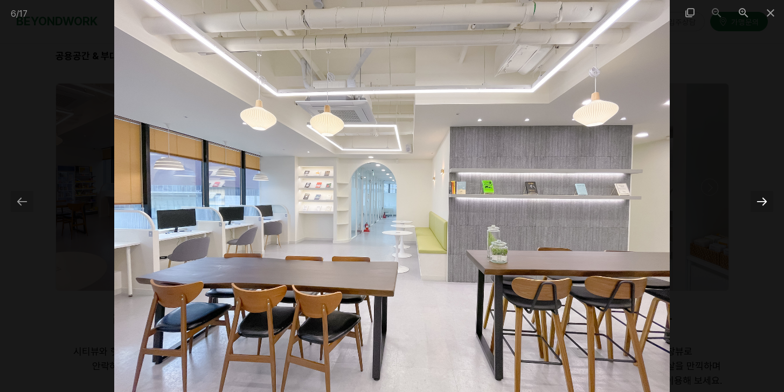
click at [759, 203] on div at bounding box center [761, 201] width 23 height 21
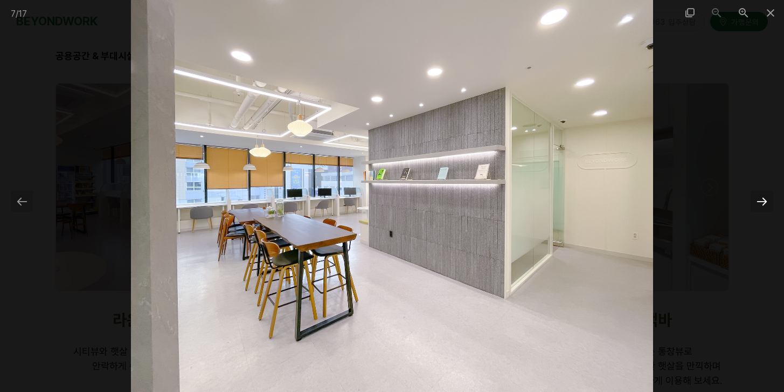
click at [759, 203] on div at bounding box center [761, 201] width 23 height 21
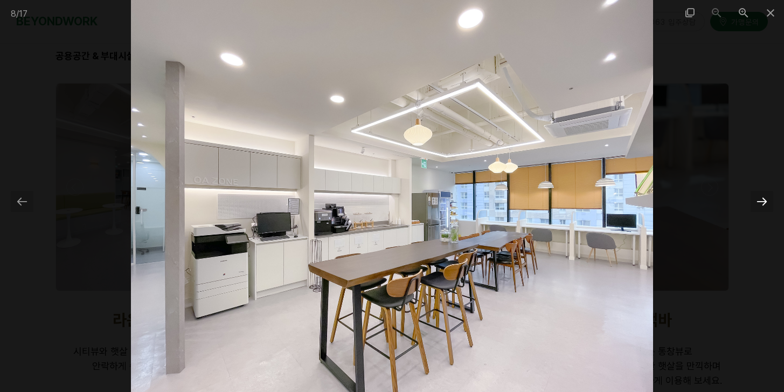
click at [759, 205] on div at bounding box center [761, 201] width 23 height 21
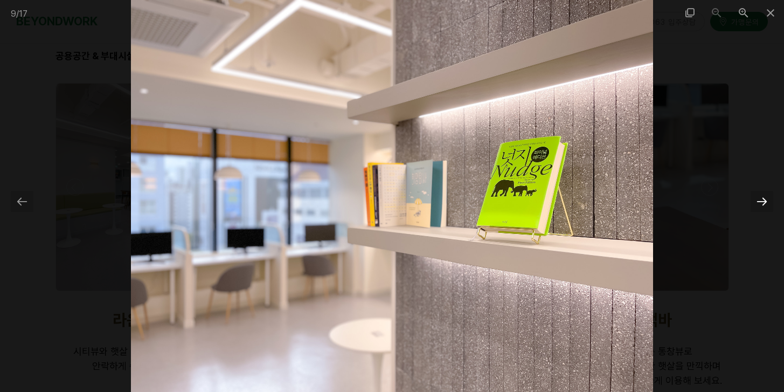
click at [759, 204] on div at bounding box center [761, 201] width 23 height 21
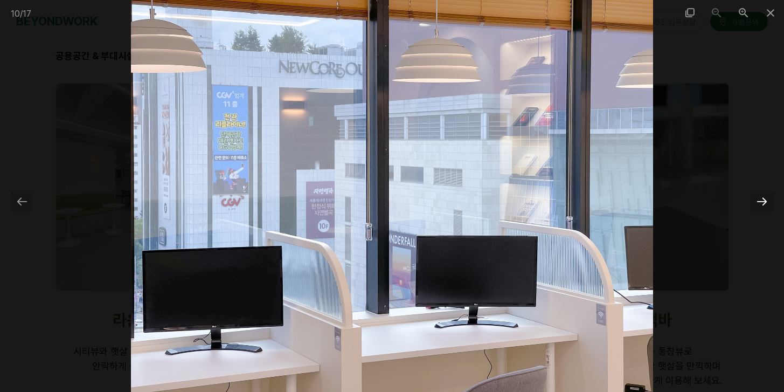
click at [759, 204] on div at bounding box center [761, 201] width 23 height 21
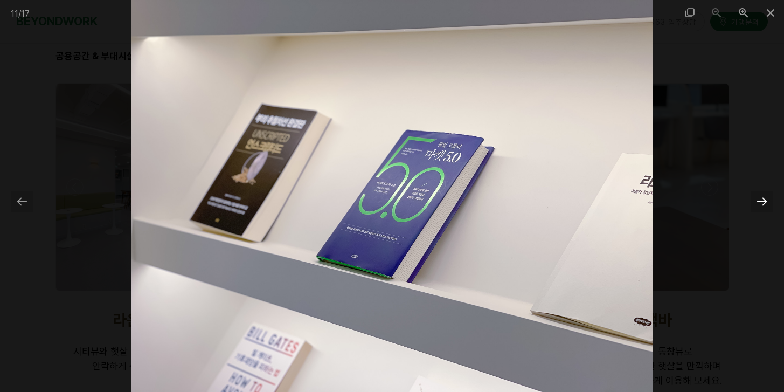
click at [758, 205] on div at bounding box center [761, 201] width 23 height 21
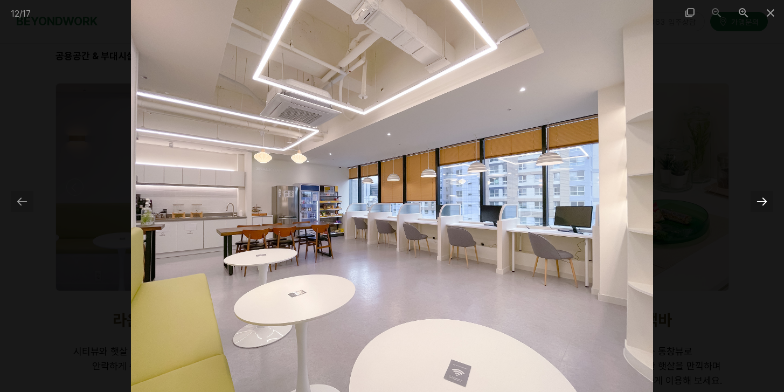
click at [759, 205] on div at bounding box center [761, 201] width 23 height 21
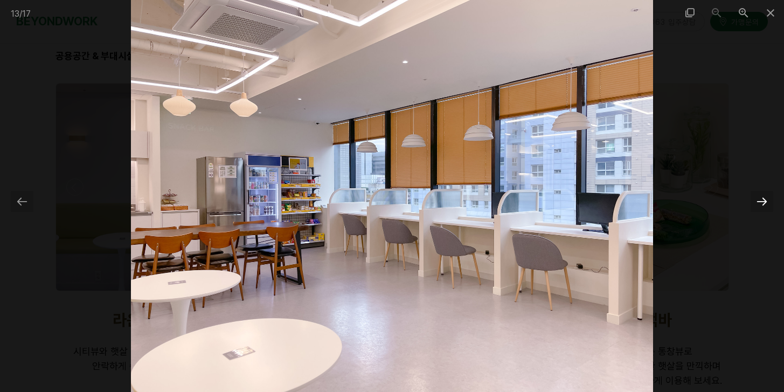
click at [759, 205] on div at bounding box center [761, 201] width 23 height 21
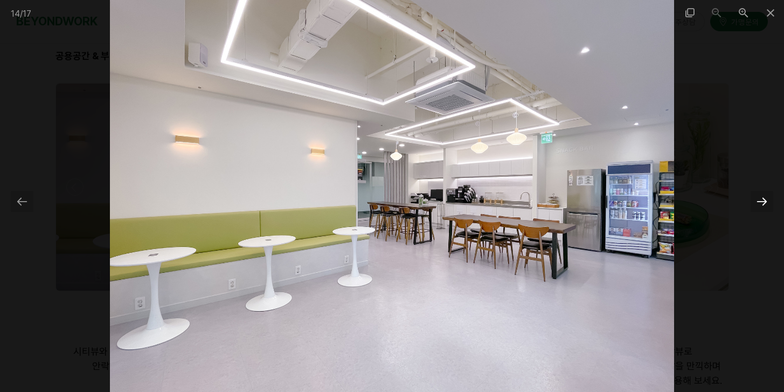
click at [759, 205] on div at bounding box center [761, 201] width 23 height 21
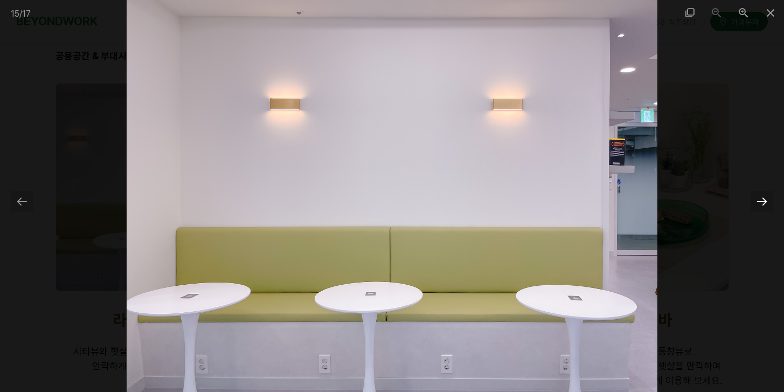
click at [759, 205] on div at bounding box center [761, 201] width 23 height 21
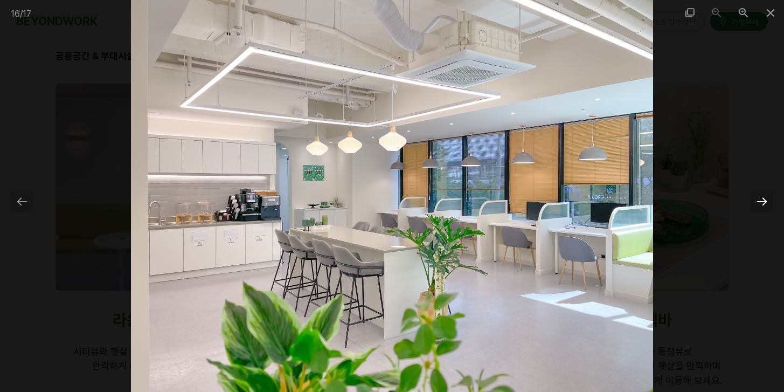
click at [759, 205] on div at bounding box center [761, 201] width 23 height 21
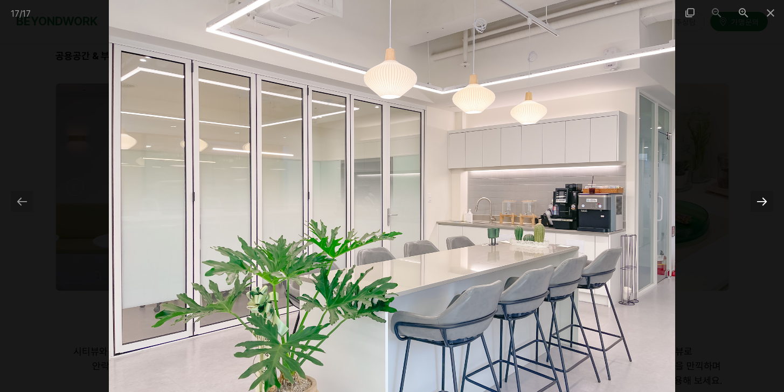
click at [759, 205] on div at bounding box center [761, 201] width 23 height 21
drag, startPoint x: 759, startPoint y: 205, endPoint x: 765, endPoint y: 193, distance: 13.7
click at [759, 205] on div at bounding box center [761, 201] width 23 height 21
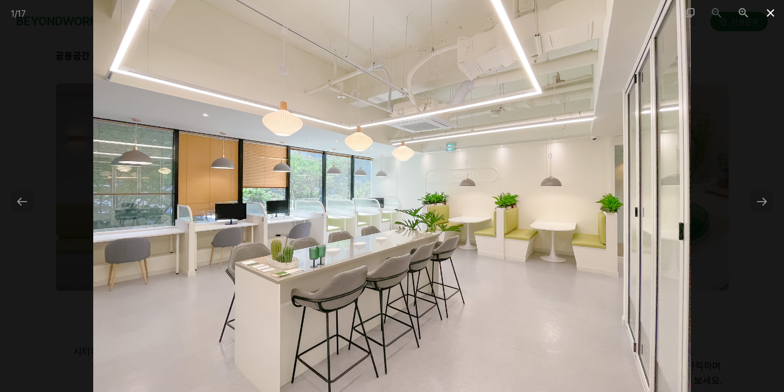
click at [767, 16] on span at bounding box center [770, 12] width 27 height 25
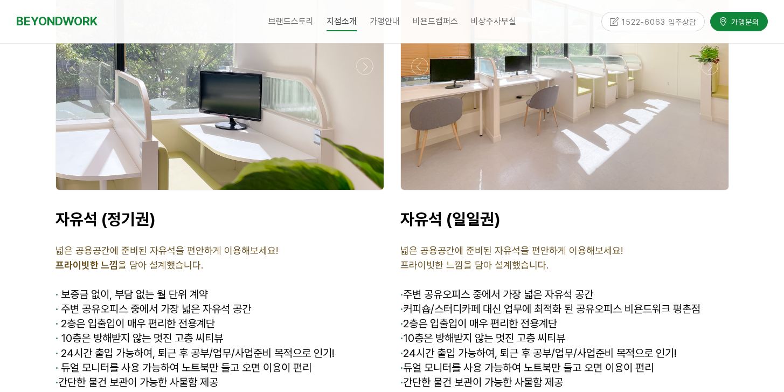
scroll to position [3920, 0]
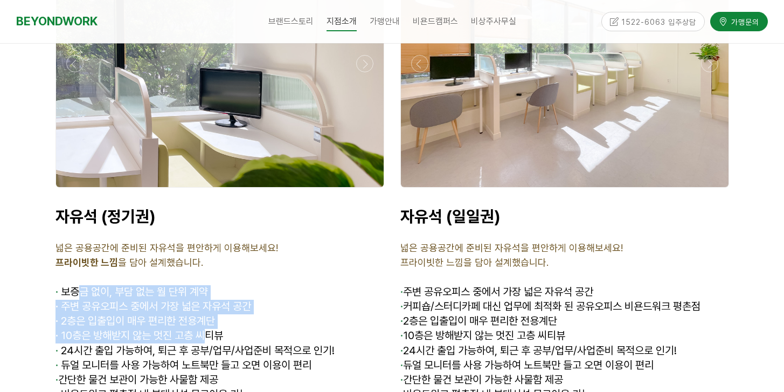
drag, startPoint x: 80, startPoint y: 231, endPoint x: 208, endPoint y: 281, distance: 137.1
click at [208, 281] on div "자유석 (정기권) 넓은 공용공간에 준비된 자유석을 편안하게 이용해보세요! 프라이빗한 느낌 을 담아 설계했습니다. · 보증금 없이, 부담 없는 …" at bounding box center [219, 304] width 329 height 196
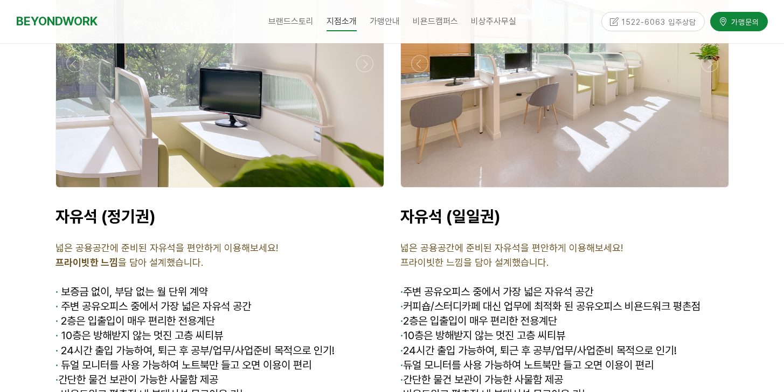
click at [207, 329] on p "· 10층은 방해받지 않는 멋진 고층 씨티뷰" at bounding box center [219, 336] width 329 height 15
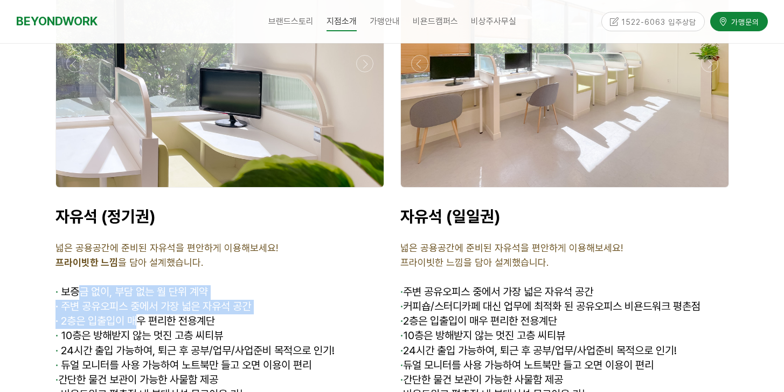
drag, startPoint x: 79, startPoint y: 234, endPoint x: 185, endPoint y: 290, distance: 120.0
click at [164, 277] on div "자유석 (정기권) 넓은 공용공간에 준비된 자유석을 편안하게 이용해보세요! 프라이빗한 느낌 을 담아 설계했습니다. · 보증금 없이, 부담 없는 …" at bounding box center [219, 304] width 329 height 196
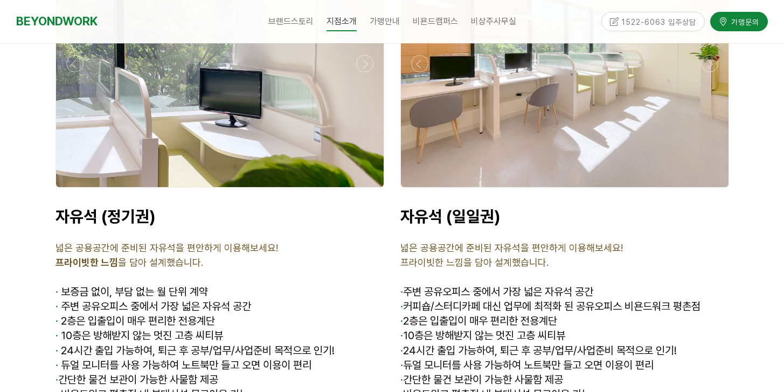
click at [185, 344] on span "· 24시간 출입 가능하여, 퇴근 후 공부/업무/사업준비 목적으로 인기!" at bounding box center [194, 350] width 279 height 13
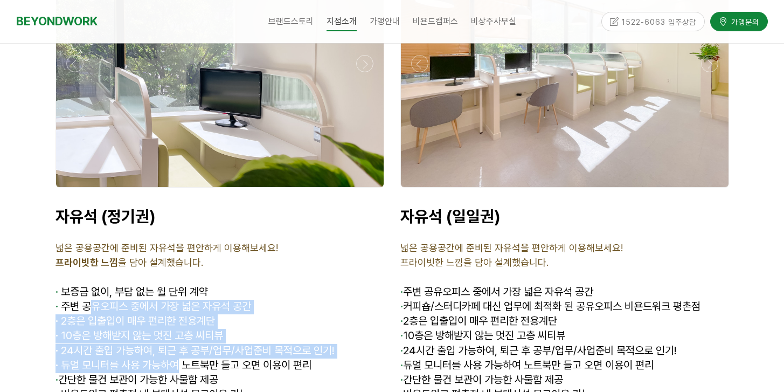
drag, startPoint x: 94, startPoint y: 250, endPoint x: 192, endPoint y: 316, distance: 118.5
click at [190, 315] on div "자유석 (정기권) 넓은 공용공간에 준비된 자유석을 편안하게 이용해보세요! 프라이빗한 느낌 을 담아 설계했습니다. · 보증금 없이, 부담 없는 …" at bounding box center [219, 304] width 329 height 196
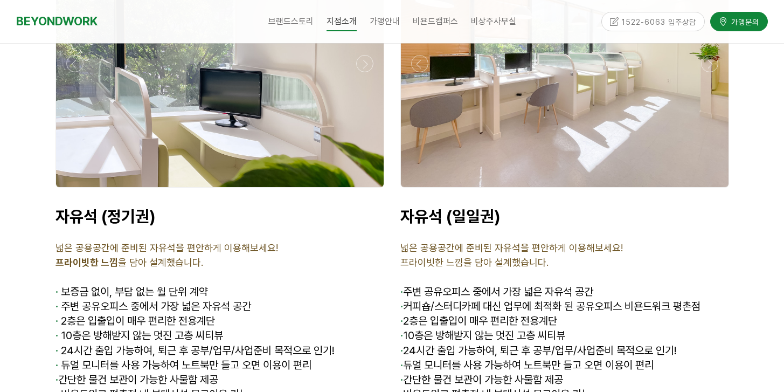
click at [192, 373] on span "· 간단한 물건 보관이 가능한 사물함 제공" at bounding box center [136, 379] width 163 height 13
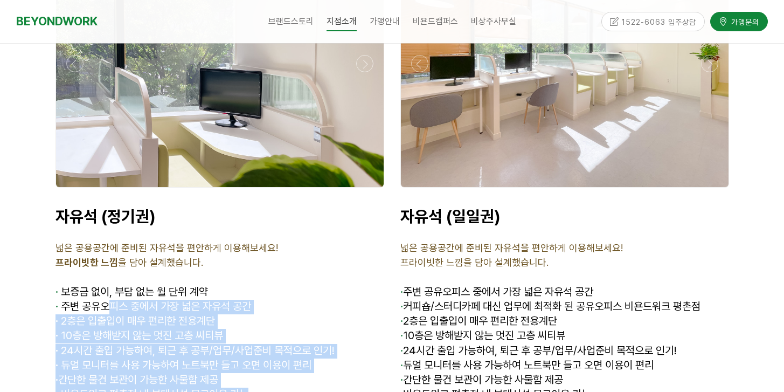
drag, startPoint x: 260, startPoint y: 338, endPoint x: 106, endPoint y: 248, distance: 179.1
click at [106, 248] on div "자유석 (정기권) 넓은 공용공간에 준비된 자유석을 편안하게 이용해보세요! 프라이빗한 느낌 을 담아 설계했습니다. · 보증금 없이, 부담 없는 …" at bounding box center [219, 304] width 329 height 196
click at [143, 344] on span "· 24시간 출입 가능하여, 퇴근 후 공부/업무/사업준비 목적으로 인기!" at bounding box center [194, 350] width 279 height 13
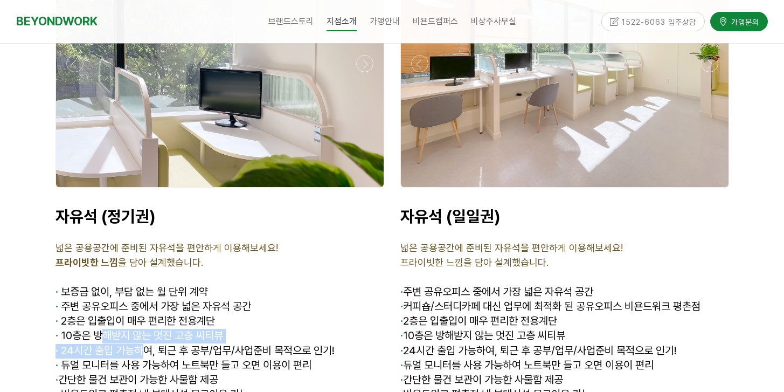
drag, startPoint x: 100, startPoint y: 272, endPoint x: 200, endPoint y: 320, distance: 111.1
click at [195, 318] on div "자유석 (정기권) 넓은 공용공간에 준비된 자유석을 편안하게 이용해보세요! 프라이빗한 느낌 을 담아 설계했습니다. · 보증금 없이, 부담 없는 …" at bounding box center [219, 304] width 329 height 196
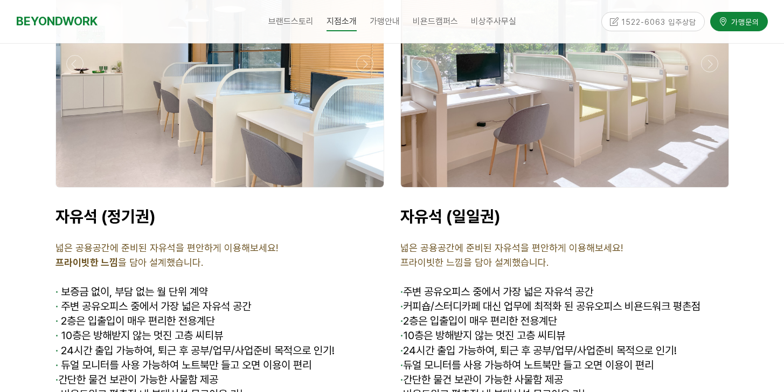
click at [201, 373] on span "· 간단한 물건 보관이 가능한 사물함 제공" at bounding box center [136, 379] width 163 height 13
drag, startPoint x: 255, startPoint y: 330, endPoint x: 126, endPoint y: 289, distance: 135.6
click at [143, 294] on div "자유석 (정기권) 넓은 공용공간에 준비된 자유석을 편안하게 이용해보세요! 프라이빗한 느낌 을 담아 설계했습니다. · 보증금 없이, 부담 없는 …" at bounding box center [219, 304] width 329 height 196
click at [117, 344] on span "· 24시간 출입 가능하여, 퇴근 후 공부/업무/사업준비 목적으로 인기!" at bounding box center [194, 350] width 279 height 13
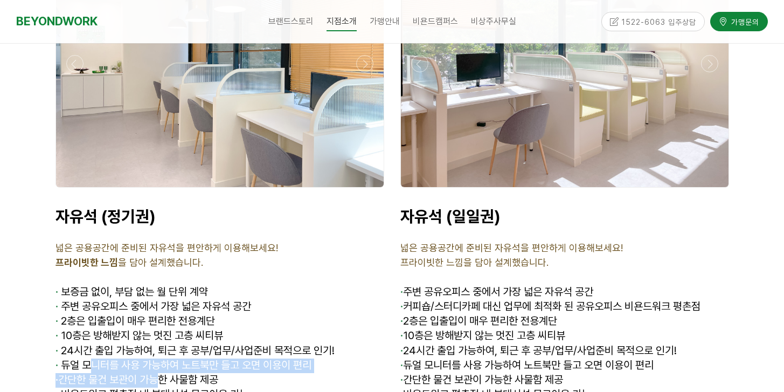
drag, startPoint x: 103, startPoint y: 303, endPoint x: 190, endPoint y: 333, distance: 91.6
click at [174, 330] on div "자유석 (정기권) 넓은 공용공간에 준비된 자유석을 편안하게 이용해보세요! 프라이빗한 느낌 을 담아 설계했습니다. · 보증금 없이, 부담 없는 …" at bounding box center [219, 304] width 329 height 196
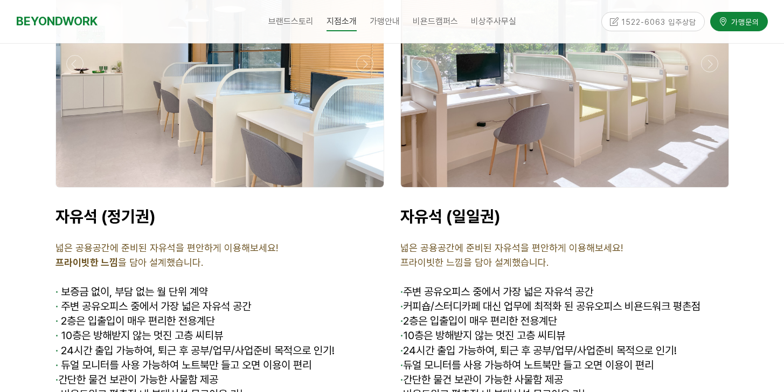
click at [242, 343] on div "자유석 (정기권) 넓은 공용공간에 준비된 자유석을 편안하게 이용해보세요! 프라이빗한 느낌 을 담아 설계했습니다. · 보증금 없이, 부담 없는 …" at bounding box center [219, 304] width 345 height 212
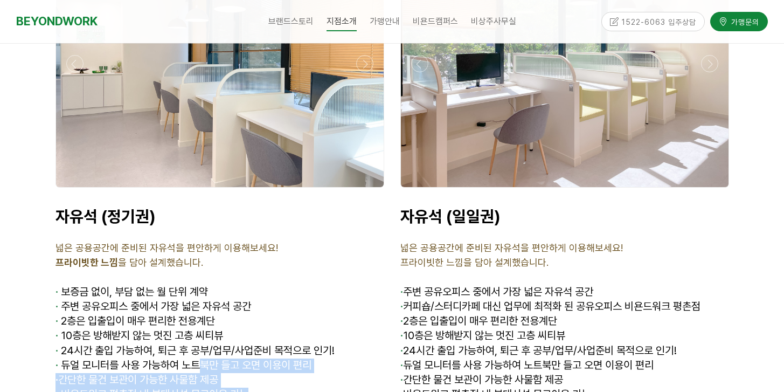
drag, startPoint x: 218, startPoint y: 313, endPoint x: 141, endPoint y: 262, distance: 92.0
click at [182, 286] on div "자유석 (정기권) 넓은 공용공간에 준비된 자유석을 편안하게 이용해보세요! 프라이빗한 느낌 을 담아 설계했습니다. · 보증금 없이, 부담 없는 …" at bounding box center [219, 304] width 329 height 196
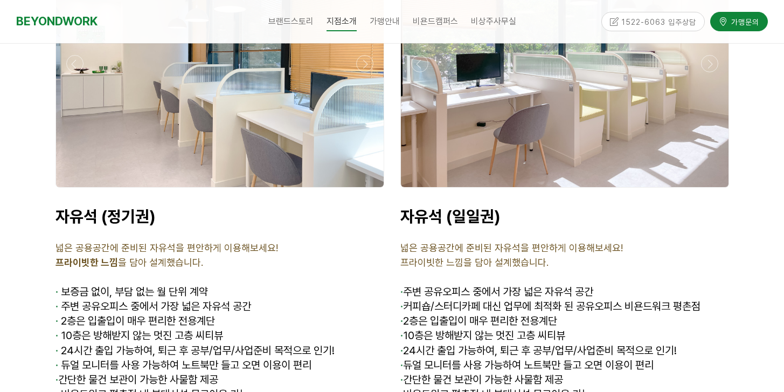
click at [216, 373] on span "· 간단한 물건 보관이 가능한 사물함 제공" at bounding box center [136, 379] width 163 height 13
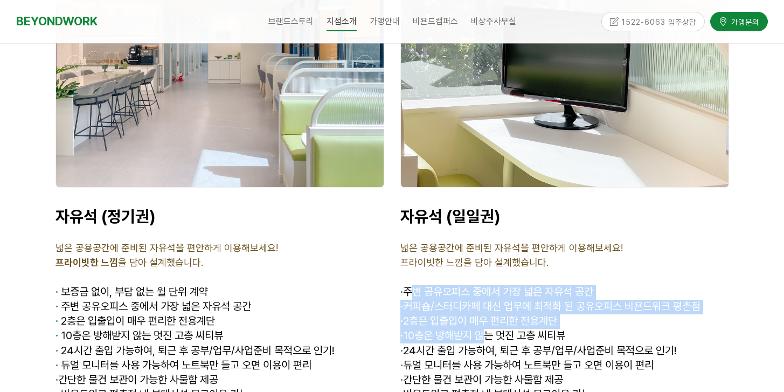
drag, startPoint x: 416, startPoint y: 237, endPoint x: 497, endPoint y: 278, distance: 90.1
click at [486, 270] on div "자유석 (일일권) 넓은 공용공간에 준비된 자유석을 편안하게 이용해보세요! 프라이빗한 느낌을 담아 설계했습니다. · 주변 공유오피스 중에서 가장…" at bounding box center [564, 304] width 329 height 196
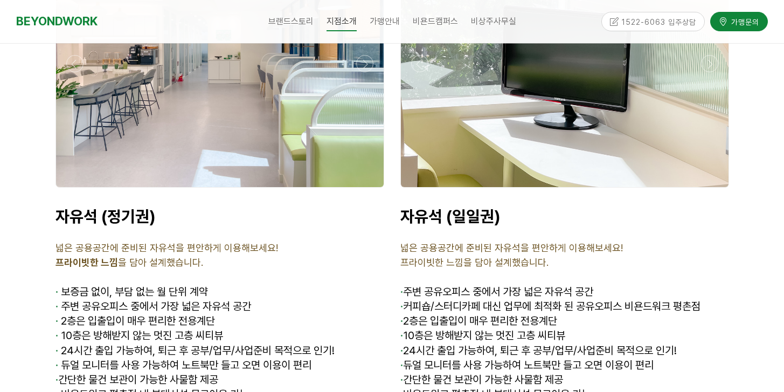
click at [507, 344] on span "· 24시간 출입 가능하여, 퇴근 후 공부/업무/사업준비 목적으로 인기!" at bounding box center [538, 350] width 276 height 13
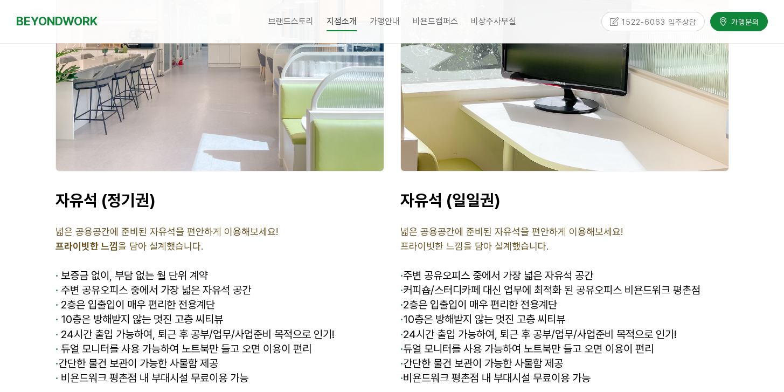
scroll to position [3995, 0]
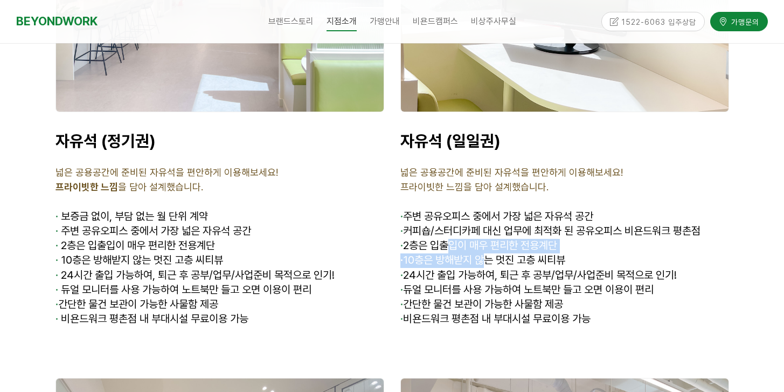
drag, startPoint x: 512, startPoint y: 211, endPoint x: 549, endPoint y: 234, distance: 43.5
click at [529, 221] on div "자유석 (일일권) 넓은 공용공간에 준비된 자유석을 편안하게 이용해보세요! 프라이빗한 느낌을 담아 설계했습니다. · 주변 공유오피스 중에서 가장…" at bounding box center [564, 229] width 329 height 196
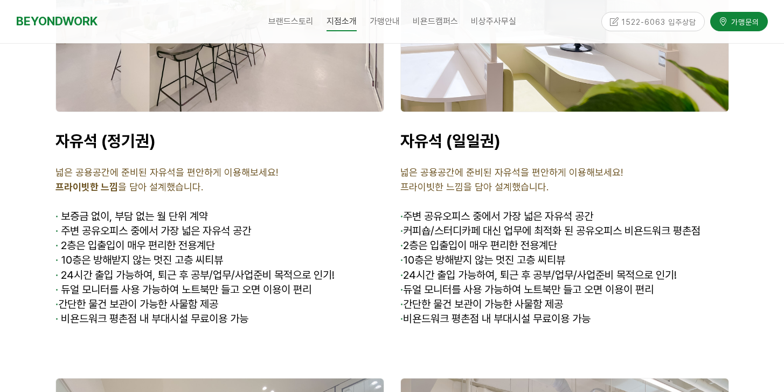
click at [549, 283] on span "· 듀얼 모니터를 사용 가능하여 노트북만 들고 오면 이용이 편리" at bounding box center [526, 289] width 253 height 13
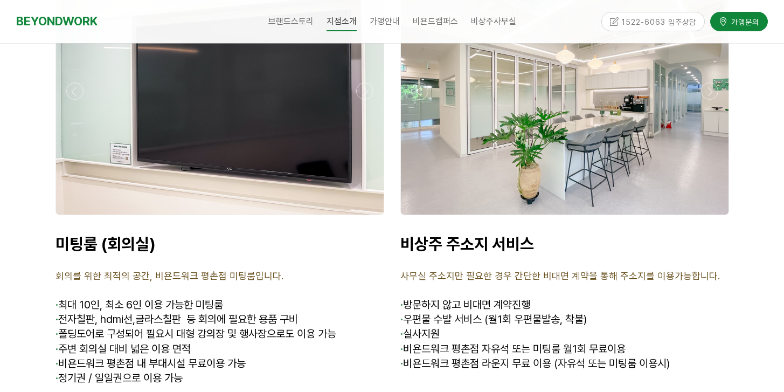
scroll to position [4415, 0]
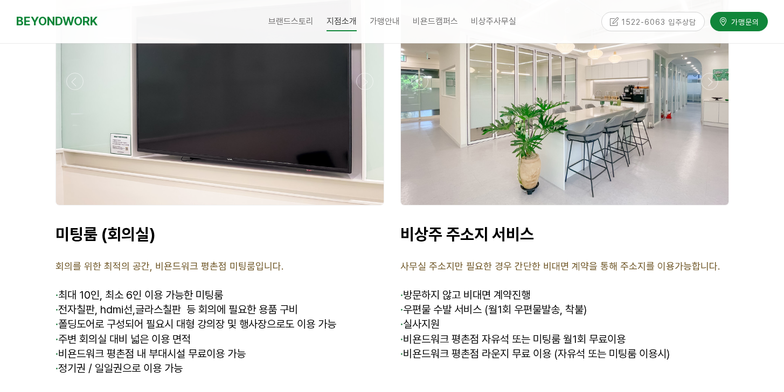
drag, startPoint x: 433, startPoint y: 204, endPoint x: 580, endPoint y: 261, distance: 157.5
click at [543, 242] on div "비상주 주소지 서비스 사무실 주소지만 필요한 경우 간단한 비대면 계약을 통해 주소지를 이용가능합니다. · 방문하지 않고 비대면 계약진행 · 우…" at bounding box center [564, 307] width 329 height 166
click at [599, 332] on span "· 비욘드워크 평촌점 자유석 또는 미팅룸 월1회 무료이용" at bounding box center [512, 338] width 225 height 13
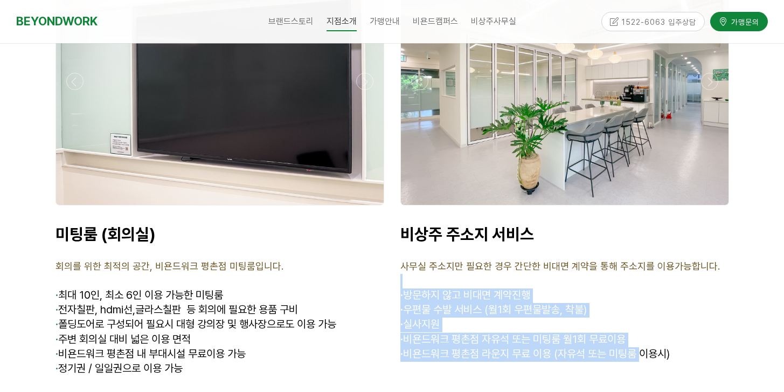
drag, startPoint x: 641, startPoint y: 294, endPoint x: 501, endPoint y: 218, distance: 159.6
click at [506, 224] on div "비상주 주소지 서비스 사무실 주소지만 필요한 경우 간단한 비대면 계약을 통해 주소지를 이용가능합니다. · 방문하지 않고 비대면 계약진행 · 우…" at bounding box center [564, 307] width 329 height 166
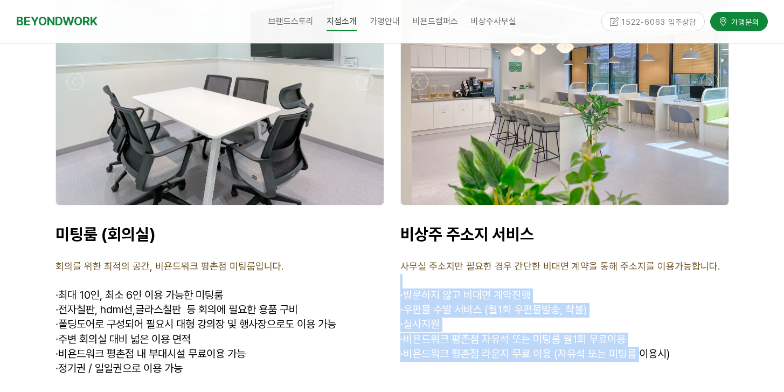
click at [491, 303] on span "· 우편물 수발 서비스 (월1회 우편물발송, 착불)" at bounding box center [493, 309] width 186 height 13
drag, startPoint x: 463, startPoint y: 241, endPoint x: 629, endPoint y: 298, distance: 175.4
click at [625, 297] on div "비상주 주소지 서비스 사무실 주소지만 필요한 경우 간단한 비대면 계약을 통해 주소지를 이용가능합니다. · 방문하지 않고 비대면 계약진행 · 우…" at bounding box center [564, 307] width 329 height 166
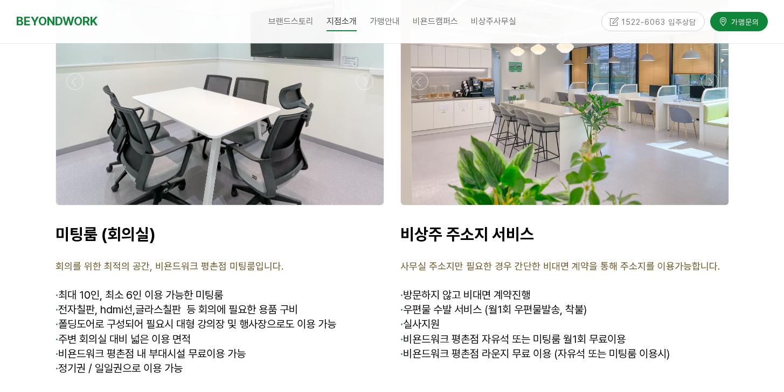
click at [679, 361] on p at bounding box center [564, 368] width 329 height 15
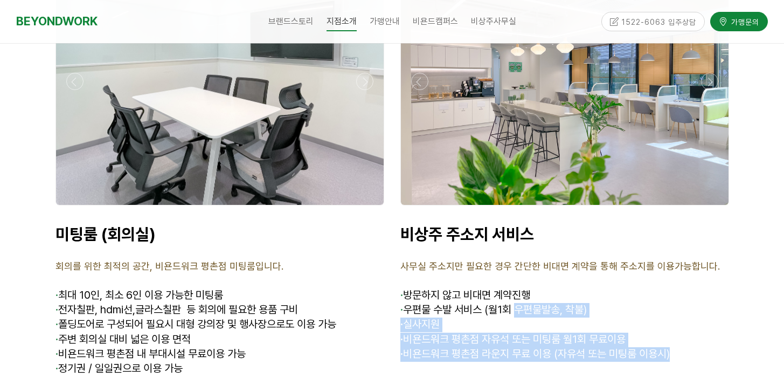
drag, startPoint x: 610, startPoint y: 281, endPoint x: 476, endPoint y: 232, distance: 143.3
click at [478, 233] on div "비상주 주소지 서비스 사무실 주소지만 필요한 경우 간단한 비대면 계약을 통해 주소지를 이용가능합니다. · 방문하지 않고 비대면 계약진행 · 우…" at bounding box center [564, 307] width 329 height 166
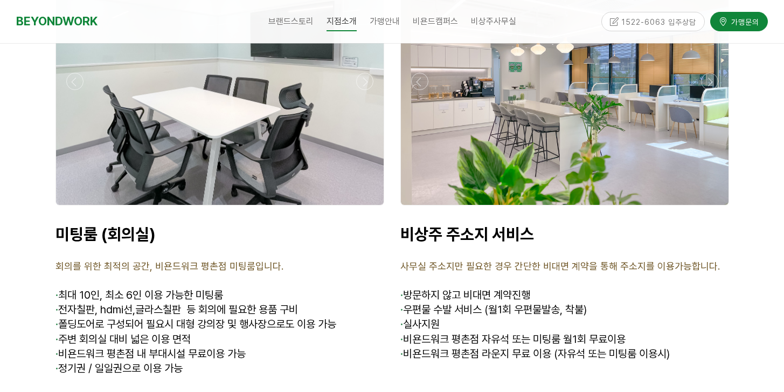
drag, startPoint x: 479, startPoint y: 262, endPoint x: 486, endPoint y: 264, distance: 7.5
click at [479, 317] on p "· 실사지원" at bounding box center [564, 324] width 329 height 15
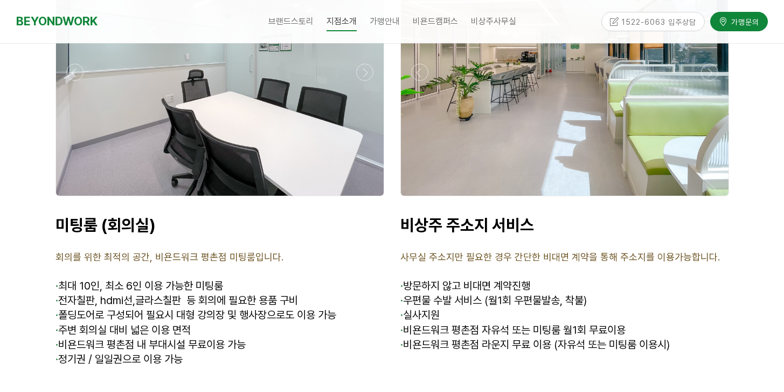
scroll to position [4435, 0]
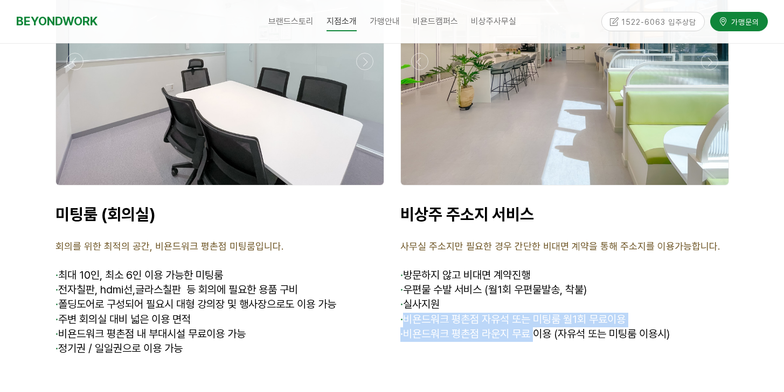
drag, startPoint x: 429, startPoint y: 256, endPoint x: 540, endPoint y: 278, distance: 113.2
click at [540, 278] on div "비상주 주소지 서비스 사무실 주소지만 필요한 경우 간단한 비대면 계약을 통해 주소지를 이용가능합니다. · 방문하지 않고 비대면 계약진행 · 우…" at bounding box center [564, 287] width 329 height 166
click at [539, 327] on span "· 비욘드워크 평촌점 라운지 무료 이용 (자유석 또는 미팅룸 이용시)" at bounding box center [534, 333] width 269 height 13
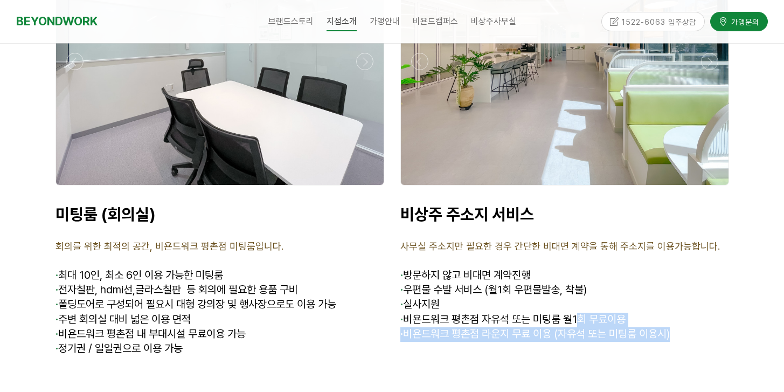
drag, startPoint x: 671, startPoint y: 269, endPoint x: 548, endPoint y: 247, distance: 124.7
click at [553, 248] on div "비상주 주소지 서비스 사무실 주소지만 필요한 경우 간단한 비대면 계약을 통해 주소지를 이용가능합니다. · 방문하지 않고 비대면 계약진행 · 우…" at bounding box center [564, 287] width 329 height 166
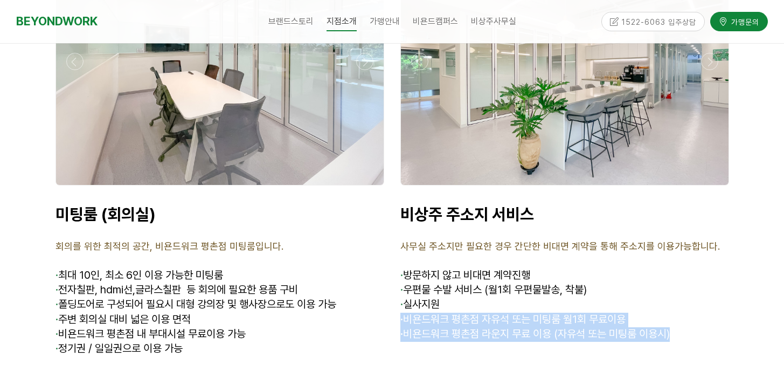
click at [559, 327] on p "· 비욘드워크 평촌점 라운지 무료 이용 (자유석 또는 미팅룸 이용시)" at bounding box center [564, 334] width 329 height 15
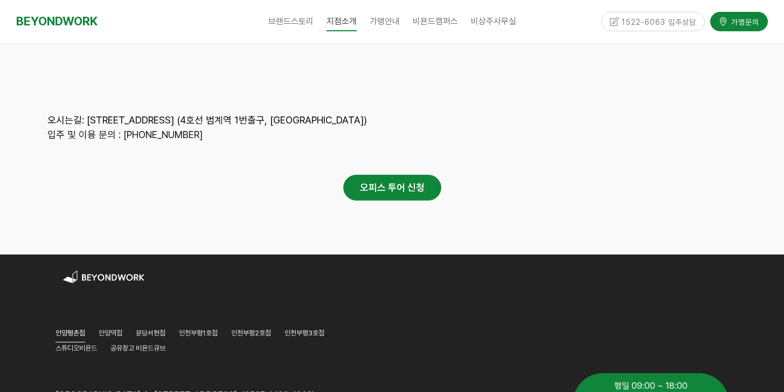
scroll to position [5509, 0]
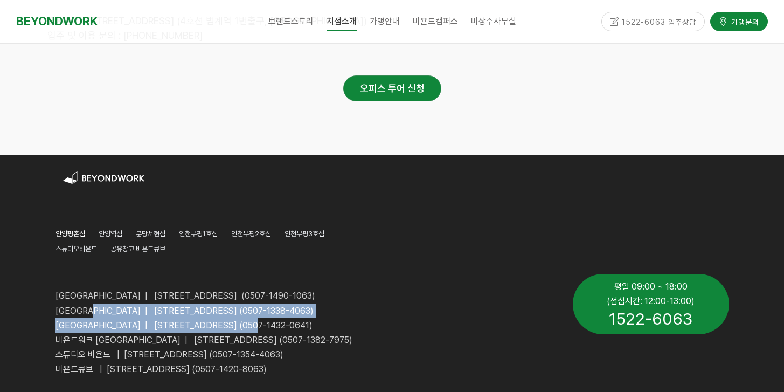
drag, startPoint x: 102, startPoint y: 252, endPoint x: 306, endPoint y: 260, distance: 204.3
click at [299, 274] on div "[GEOGRAPHIC_DATA] | [STREET_ADDRESS] (0507-1490-1063) [GEOGRAPHIC_DATA] | [STRE…" at bounding box center [305, 325] width 501 height 102
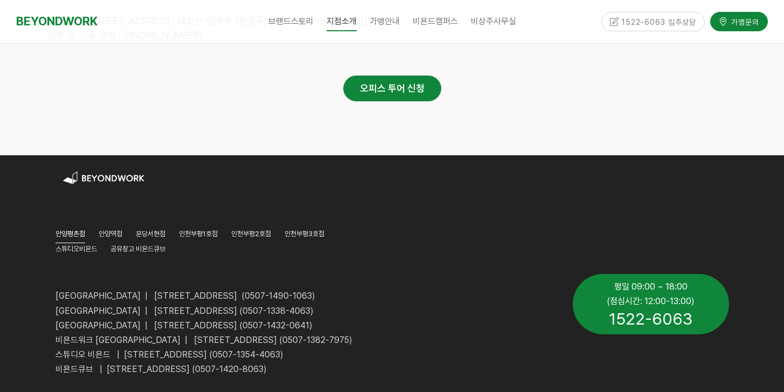
click at [386, 318] on p "[GEOGRAPHIC_DATA] | [STREET_ADDRESS] (0507-1432-0641)" at bounding box center [305, 325] width 501 height 15
drag, startPoint x: 403, startPoint y: 254, endPoint x: 220, endPoint y: 236, distance: 183.4
click at [220, 274] on div "[GEOGRAPHIC_DATA] | [STREET_ADDRESS] (0507-1490-1063) [GEOGRAPHIC_DATA] | [STRE…" at bounding box center [305, 325] width 501 height 102
click at [264, 320] on span "[GEOGRAPHIC_DATA] | [STREET_ADDRESS] (0507-1432-0641)" at bounding box center [183, 325] width 257 height 10
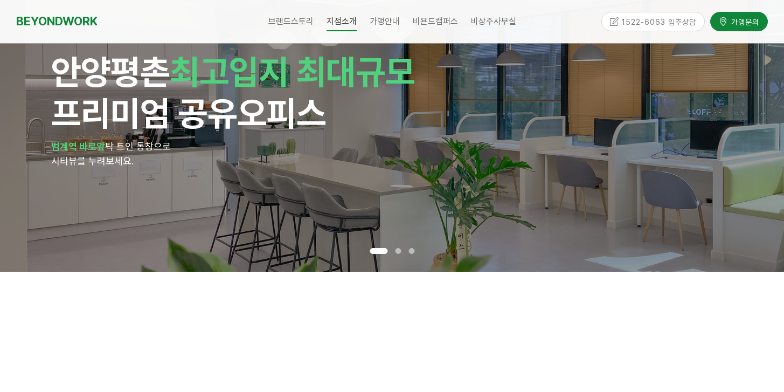
scroll to position [107, 0]
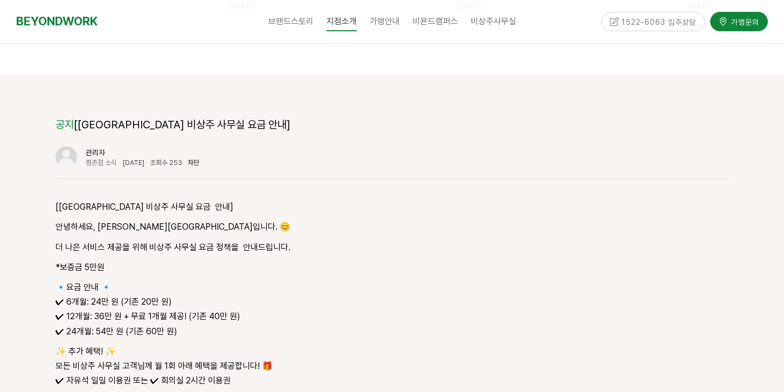
scroll to position [1321, 0]
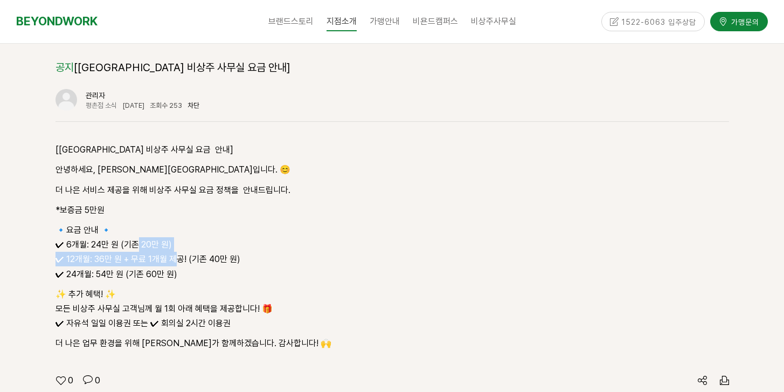
drag, startPoint x: 137, startPoint y: 197, endPoint x: 219, endPoint y: 230, distance: 88.4
click at [186, 222] on p "🔹요금 안내 🔹 ✔ 6개월: 24만 원 (기존 20만 원) ✔ 12개월: 36만 원 + 무료 1개월 제공! (기존 40만 원) ✔ 24개월: …" at bounding box center [391, 251] width 673 height 59
click at [239, 235] on p "🔹요금 안내 🔹 ✔ 6개월: 24만 원 (기존 20만 원) ✔ 12개월: 36만 원 + 무료 1개월 제공! (기존 40만 원) ✔ 24개월: …" at bounding box center [391, 251] width 673 height 59
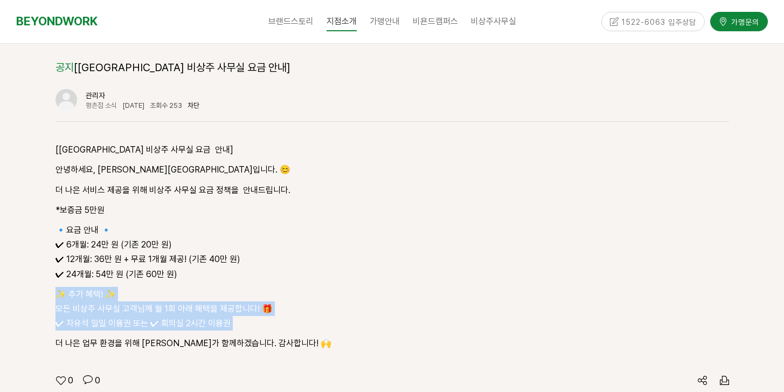
drag, startPoint x: 305, startPoint y: 289, endPoint x: 211, endPoint y: 203, distance: 127.7
click at [213, 205] on div "[[GEOGRAPHIC_DATA] 비상주 사무실 요금 안내] 안녕하세요, [GEOGRAPHIC_DATA]입니다. 😊 더 나은 서비스 제공을 위…" at bounding box center [391, 246] width 673 height 208
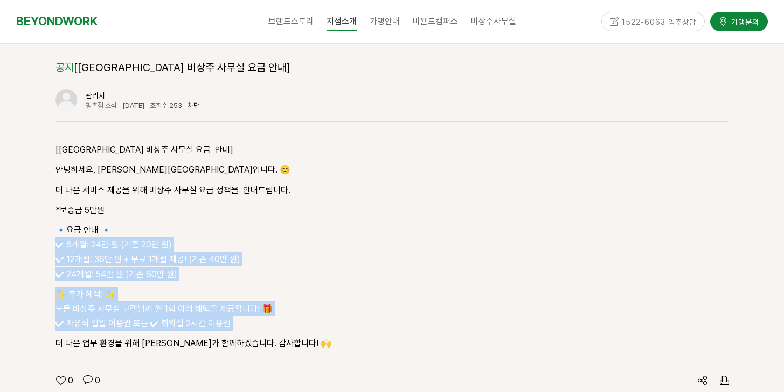
click at [234, 222] on p "🔹요금 안내 🔹 ✔ 6개월: 24만 원 (기존 20만 원) ✔ 12개월: 36만 원 + 무료 1개월 제공! (기존 40만 원) ✔ 24개월: …" at bounding box center [391, 251] width 673 height 59
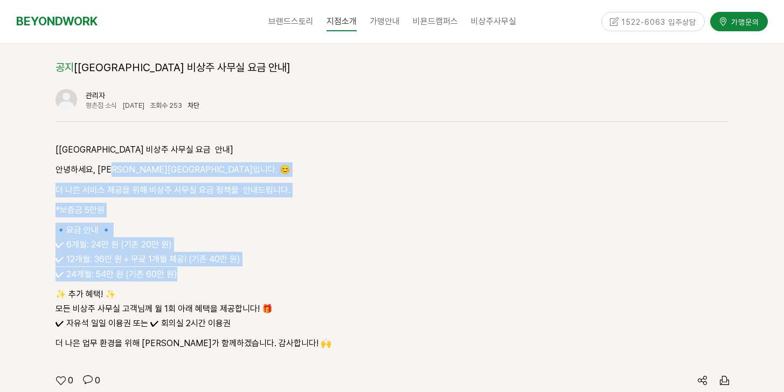
drag, startPoint x: 126, startPoint y: 129, endPoint x: 287, endPoint y: 252, distance: 201.8
click at [277, 242] on div "[[GEOGRAPHIC_DATA] 비상주 사무실 요금 안내] 안녕하세요, [GEOGRAPHIC_DATA]입니다. 😊 더 나은 서비스 제공을 위…" at bounding box center [391, 246] width 673 height 208
click at [197, 231] on p "🔹요금 안내 🔹 ✔ 6개월: 24만 원 (기존 20만 원) ✔ 12개월: 36만 원 + 무료 1개월 제공! (기존 40만 원) ✔ 24개월: …" at bounding box center [391, 251] width 673 height 59
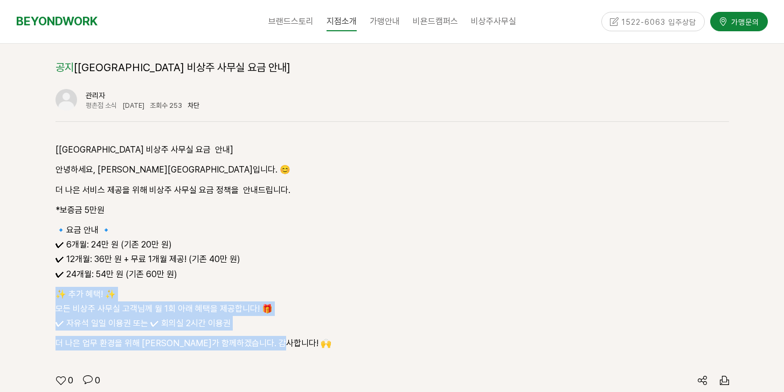
drag, startPoint x: 319, startPoint y: 302, endPoint x: 246, endPoint y: 208, distance: 118.6
click at [254, 214] on div "[[GEOGRAPHIC_DATA] 비상주 사무실 요금 안내] 안녕하세요, [GEOGRAPHIC_DATA]입니다. 😊 더 나은 서비스 제공을 위…" at bounding box center [391, 245] width 673 height 246
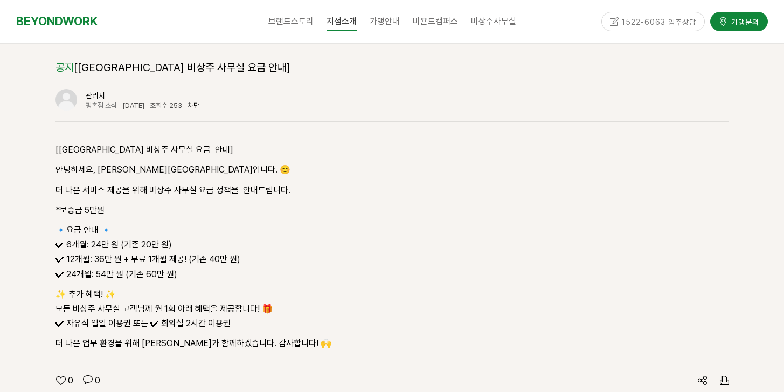
click at [231, 287] on p "✨ 추가 혜택! ✨ 모든 비상주 사무실 고객님께 월 1회 아래 혜택을 제공합니다! 🎁 ✔ 자유석 일일 이용권 또는 ✔ 회의실 2시간 이용권" at bounding box center [391, 309] width 673 height 44
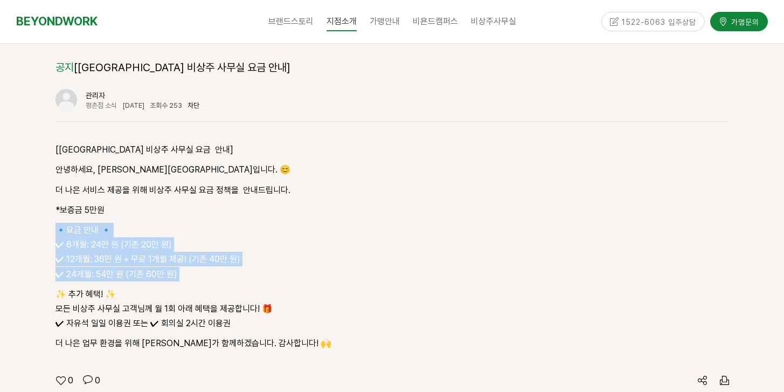
drag, startPoint x: 180, startPoint y: 173, endPoint x: 257, endPoint y: 254, distance: 111.6
click at [249, 243] on div "[[GEOGRAPHIC_DATA] 비상주 사무실 요금 안내] 안녕하세요, [GEOGRAPHIC_DATA]입니다. 😊 더 나은 서비스 제공을 위…" at bounding box center [391, 246] width 673 height 208
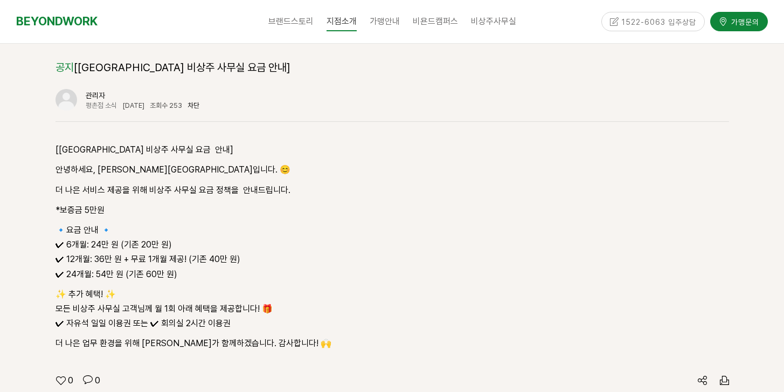
click at [201, 287] on p "✨ 추가 혜택! ✨ 모든 비상주 사무실 고객님께 월 1회 아래 혜택을 제공합니다! 🎁 ✔ 자유석 일일 이용권 또는 ✔ 회의실 2시간 이용권" at bounding box center [391, 309] width 673 height 44
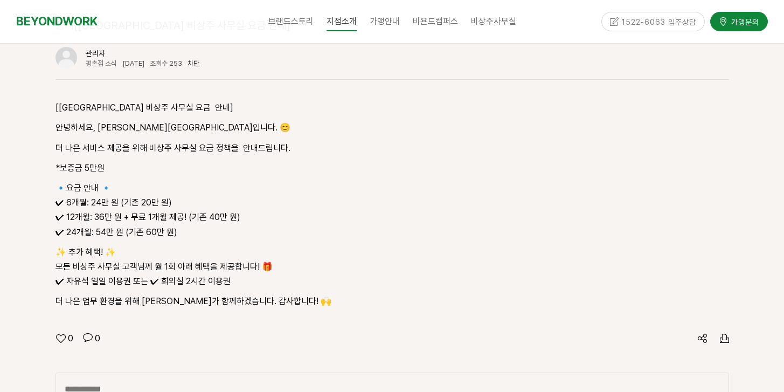
scroll to position [1397, 0]
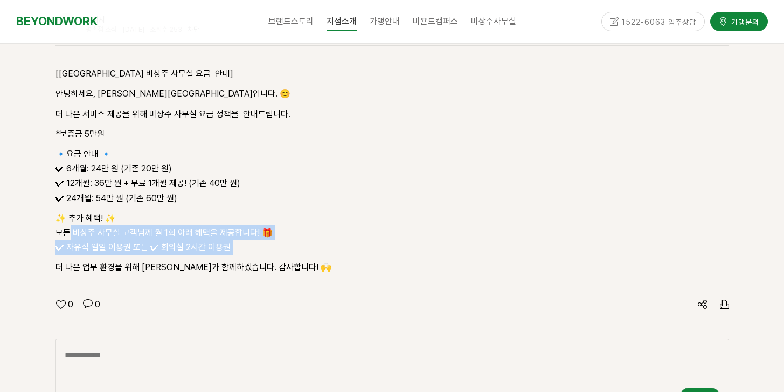
drag, startPoint x: 152, startPoint y: 212, endPoint x: 198, endPoint y: 221, distance: 46.7
click at [178, 217] on div "[[GEOGRAPHIC_DATA] 비상주 사무실 요금 안내] 안녕하세요, [GEOGRAPHIC_DATA]입니다. 😊 더 나은 서비스 제공을 위…" at bounding box center [391, 170] width 673 height 208
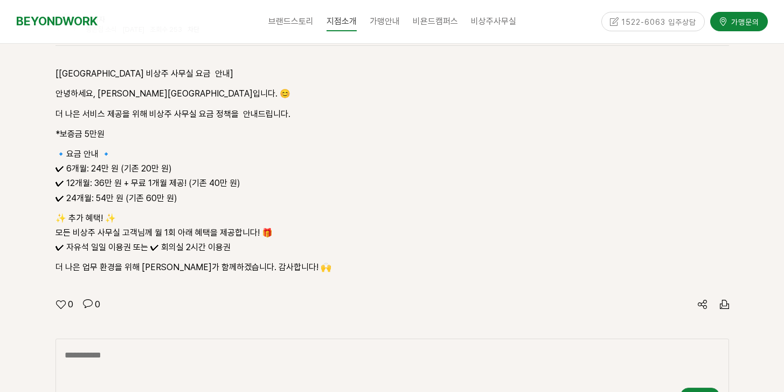
click at [198, 260] on p "더 나은 업무 환경을 위해 [PERSON_NAME]가 함께하겠습니다. 감사합니다! 🙌" at bounding box center [391, 267] width 673 height 15
drag, startPoint x: 296, startPoint y: 240, endPoint x: 158, endPoint y: 185, distance: 147.7
click at [169, 189] on div "[[GEOGRAPHIC_DATA] 비상주 사무실 요금 안내] 안녕하세요, [GEOGRAPHIC_DATA]입니다. 😊 더 나은 서비스 제공을 위…" at bounding box center [391, 169] width 673 height 246
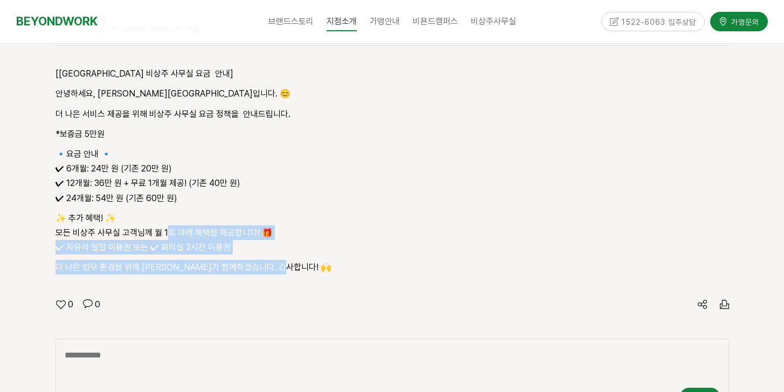
click at [189, 260] on p "더 나은 업무 환경을 위해 [PERSON_NAME]가 함께하겠습니다. 감사합니다! 🙌" at bounding box center [391, 267] width 673 height 15
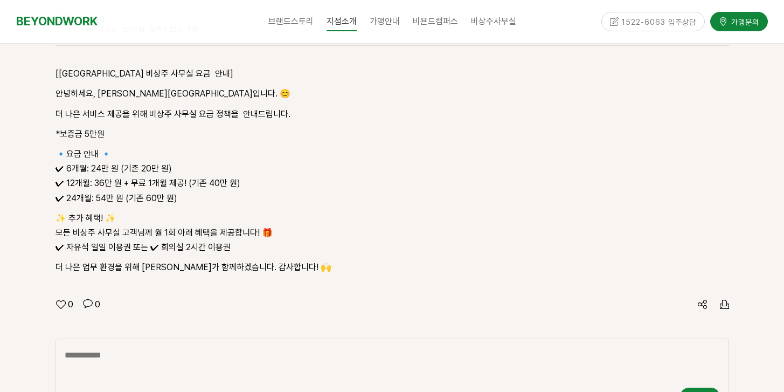
drag, startPoint x: 299, startPoint y: 240, endPoint x: 218, endPoint y: 169, distance: 108.4
click at [269, 203] on div "[[GEOGRAPHIC_DATA] 비상주 사무실 요금 안내] 안녕하세요, [GEOGRAPHIC_DATA]입니다. 😊 더 나은 서비스 제공을 위…" at bounding box center [391, 169] width 673 height 246
click at [339, 245] on div "[[GEOGRAPHIC_DATA] 비상주 사무실 요금 안내] 안녕하세요, [GEOGRAPHIC_DATA]입니다. 😊 더 나은 서비스 제공을 위…" at bounding box center [391, 169] width 673 height 246
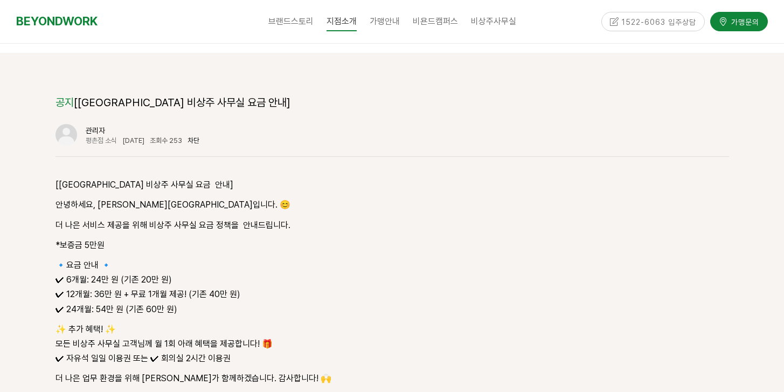
scroll to position [1286, 0]
click at [660, 16] on div "1522-6063 입주상담" at bounding box center [653, 21] width 104 height 19
